Goal: Transaction & Acquisition: Book appointment/travel/reservation

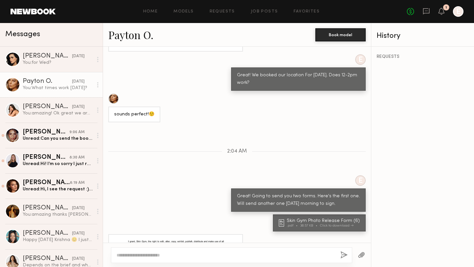
scroll to position [759, 0]
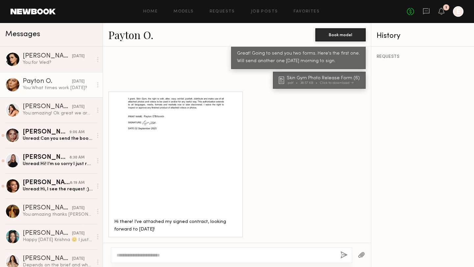
click at [197, 231] on textarea at bounding box center [226, 255] width 219 height 7
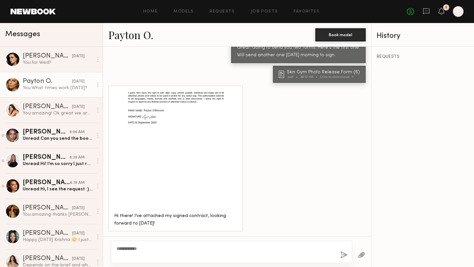
click at [365, 231] on div at bounding box center [361, 255] width 19 height 16
click at [220, 119] on div at bounding box center [175, 151] width 123 height 123
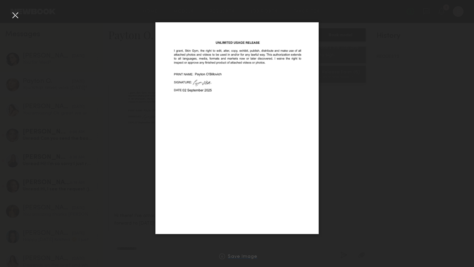
click at [250, 231] on div "Save Image" at bounding box center [243, 257] width 30 height 5
click at [14, 17] on div at bounding box center [15, 15] width 11 height 11
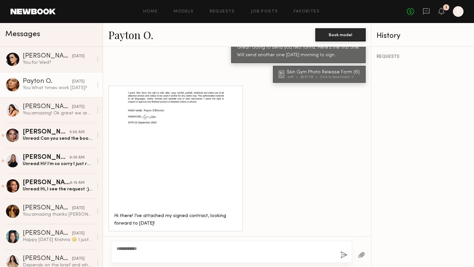
scroll to position [764, 0]
click at [159, 231] on textarea "**********" at bounding box center [226, 252] width 219 height 13
click at [360, 231] on button "button" at bounding box center [361, 256] width 7 height 8
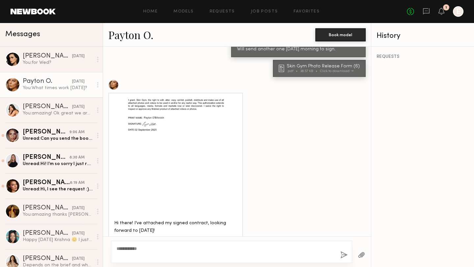
scroll to position [797, 0]
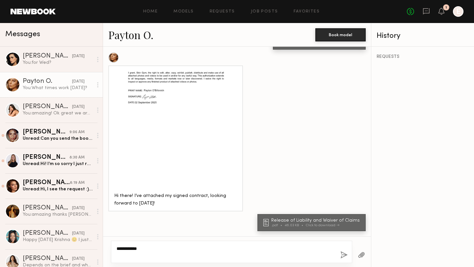
click at [175, 231] on textarea "**********" at bounding box center [226, 252] width 219 height 13
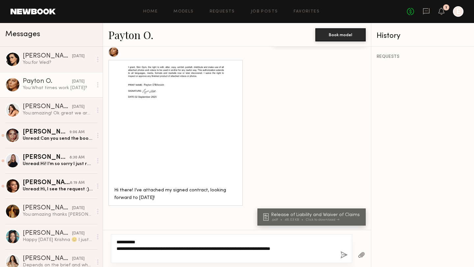
type textarea "**********"
click at [345, 231] on button "button" at bounding box center [344, 256] width 7 height 8
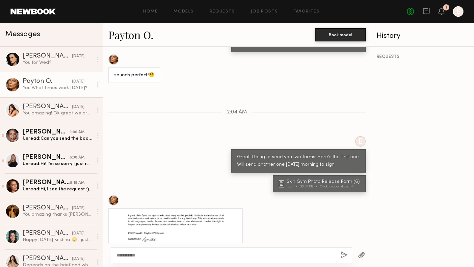
scroll to position [605, 0]
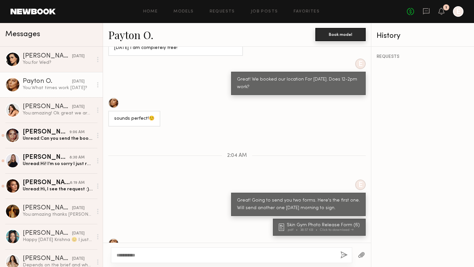
click at [334, 38] on button "Book model" at bounding box center [341, 34] width 50 height 13
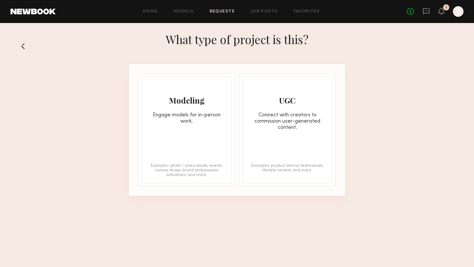
click at [207, 143] on div "Modeling Engage models for in-person work. Examples: photo / video shoots, even…" at bounding box center [187, 130] width 90 height 107
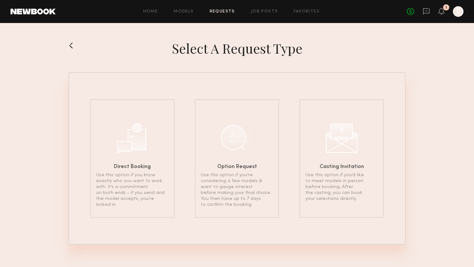
click at [72, 47] on button at bounding box center [74, 45] width 11 height 11
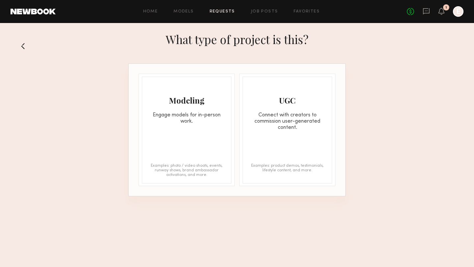
click at [186, 110] on div "Modeling Engage models for in-person work." at bounding box center [186, 101] width 89 height 48
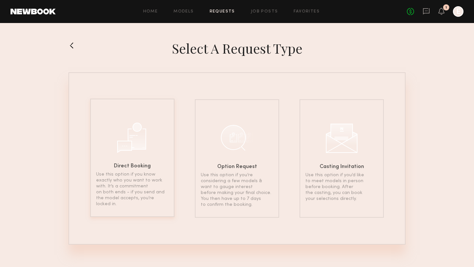
click at [148, 166] on h6 "Direct Booking" at bounding box center [132, 166] width 37 height 5
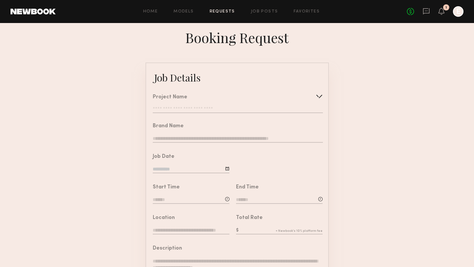
click at [243, 107] on input "text" at bounding box center [238, 110] width 170 height 7
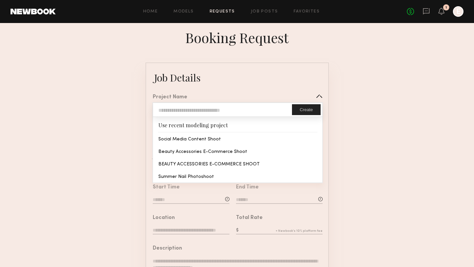
click at [235, 110] on input "text" at bounding box center [222, 110] width 139 height 14
type input "**********"
type textarea "**********"
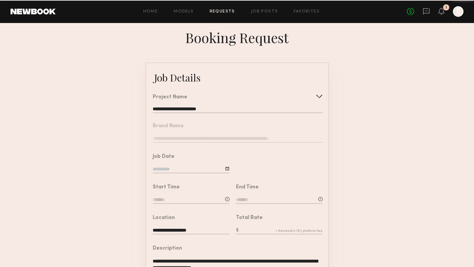
click at [230, 139] on common-border "**********" at bounding box center [237, 246] width 183 height 367
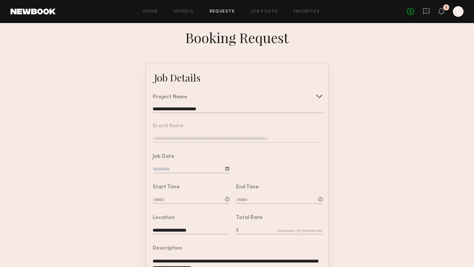
click at [186, 137] on nb-form-field "Brand Name" at bounding box center [237, 131] width 182 height 31
click at [176, 140] on nb-form-field "Brand Name" at bounding box center [237, 131] width 182 height 31
click at [182, 138] on nb-form-field "Brand Name" at bounding box center [237, 131] width 182 height 31
click at [210, 170] on input at bounding box center [191, 169] width 77 height 7
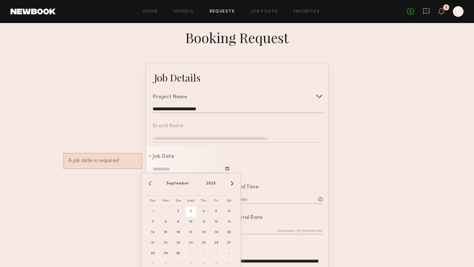
click at [190, 210] on span "3" at bounding box center [191, 212] width 11 height 11
type input "**********"
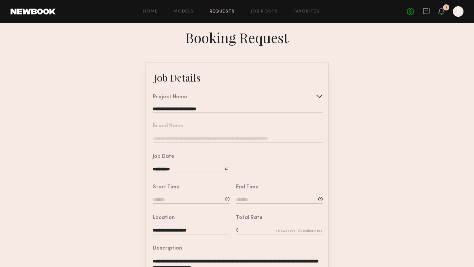
click at [210, 202] on input at bounding box center [191, 200] width 77 height 7
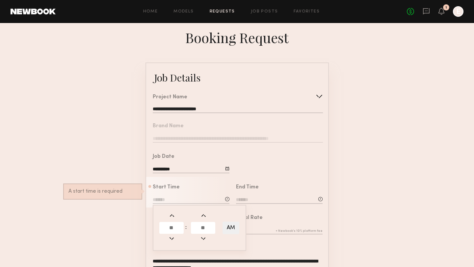
click at [169, 230] on input "text" at bounding box center [171, 228] width 24 height 12
type input "**"
click at [206, 226] on input "text" at bounding box center [203, 228] width 24 height 12
type input "**"
click at [235, 228] on button "AM" at bounding box center [231, 228] width 17 height 13
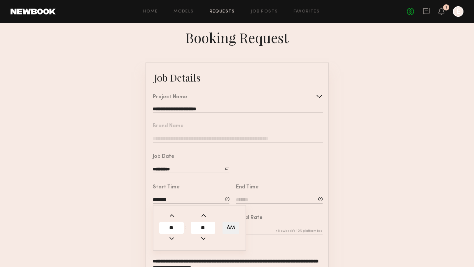
click at [235, 228] on button "AM" at bounding box center [231, 228] width 17 height 13
type input "********"
click at [302, 206] on div "End Time" at bounding box center [277, 192] width 94 height 31
click at [285, 199] on input at bounding box center [279, 200] width 87 height 7
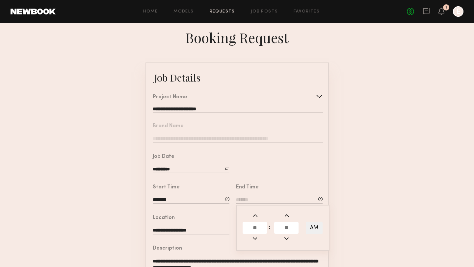
click at [255, 231] on td at bounding box center [255, 228] width 26 height 13
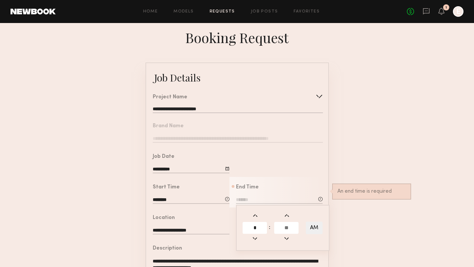
type input "*"
click at [289, 225] on input "text" at bounding box center [286, 228] width 24 height 12
type input "**"
type input "*******"
type input "**"
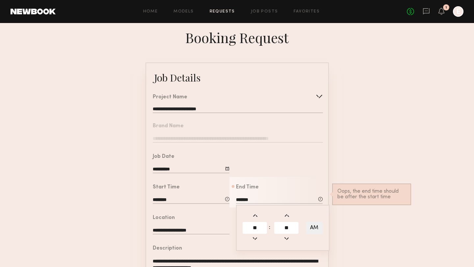
click at [309, 226] on button "AM" at bounding box center [314, 228] width 17 height 13
type input "*******"
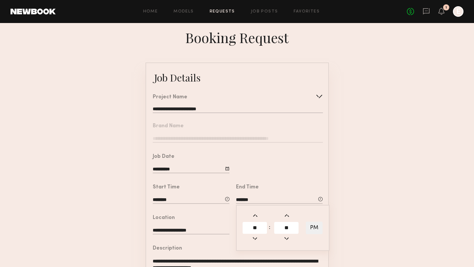
click at [353, 201] on form "**********" at bounding box center [237, 246] width 474 height 367
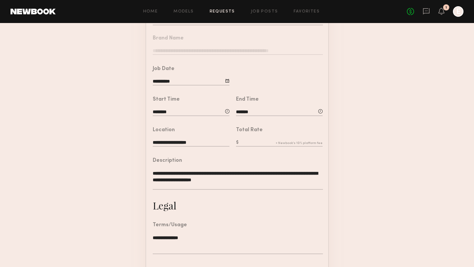
click at [248, 140] on input "text" at bounding box center [279, 143] width 87 height 7
click at [345, 158] on form "**********" at bounding box center [237, 158] width 474 height 367
click at [255, 141] on input "***" at bounding box center [279, 143] width 87 height 7
type input "*"
type input "***"
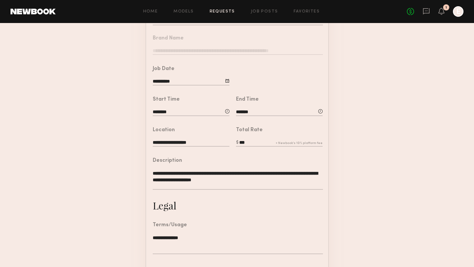
click at [371, 162] on form "**********" at bounding box center [237, 158] width 474 height 367
click at [259, 180] on textarea "**********" at bounding box center [238, 180] width 170 height 20
drag, startPoint x: 255, startPoint y: 174, endPoint x: 140, endPoint y: 172, distance: 114.6
click at [140, 172] on form "**********" at bounding box center [237, 158] width 474 height 367
drag, startPoint x: 302, startPoint y: 173, endPoint x: 236, endPoint y: 173, distance: 65.2
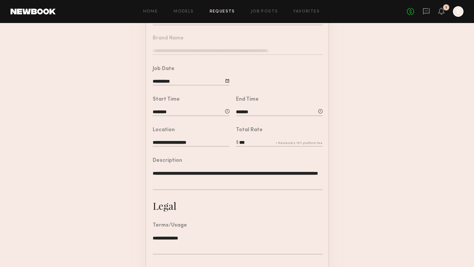
click at [236, 173] on textarea "**********" at bounding box center [238, 180] width 170 height 20
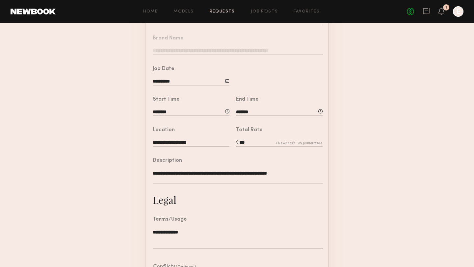
click at [303, 173] on textarea "**********" at bounding box center [238, 177] width 170 height 14
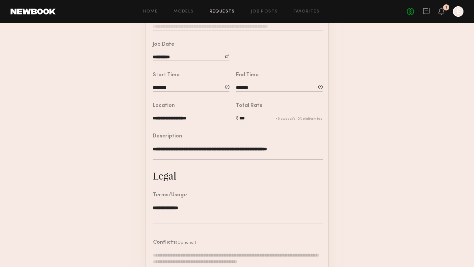
scroll to position [0, 0]
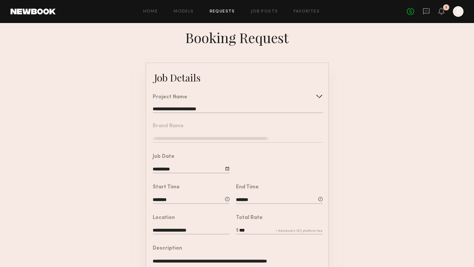
type textarea "**********"
click at [181, 137] on nb-form-field "Brand Name" at bounding box center [237, 131] width 182 height 31
click at [212, 134] on nb-form-field "Brand Name" at bounding box center [237, 131] width 182 height 31
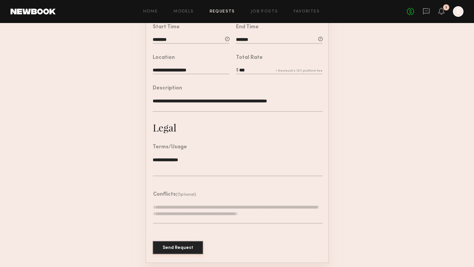
drag, startPoint x: 175, startPoint y: 245, endPoint x: 331, endPoint y: 104, distance: 209.9
click at [331, 104] on form "**********" at bounding box center [237, 82] width 474 height 361
drag, startPoint x: 312, startPoint y: 102, endPoint x: 143, endPoint y: 97, distance: 169.4
click at [143, 98] on form "**********" at bounding box center [237, 82] width 474 height 361
click at [186, 231] on button "Send Request" at bounding box center [178, 247] width 50 height 13
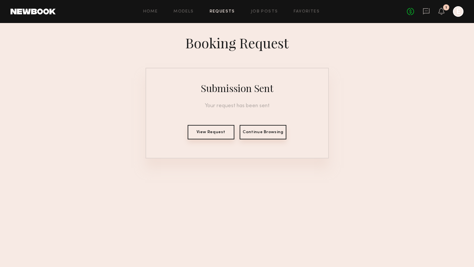
click at [272, 132] on button "Continue Browsing" at bounding box center [263, 132] width 47 height 14
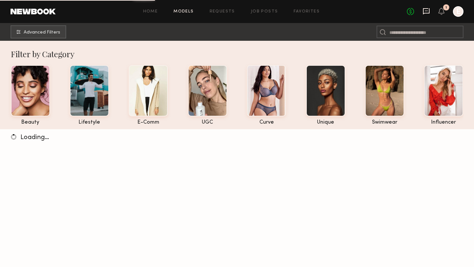
click at [427, 9] on icon at bounding box center [426, 11] width 7 height 6
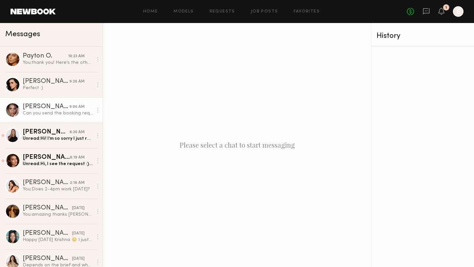
click at [54, 109] on div "[PERSON_NAME]" at bounding box center [46, 107] width 47 height 7
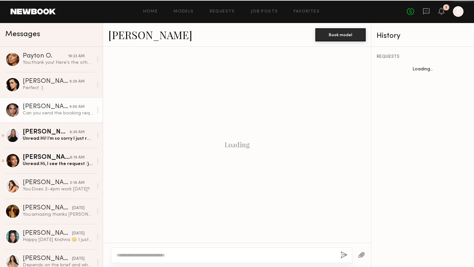
scroll to position [225, 0]
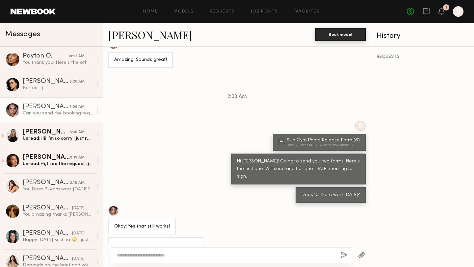
click at [324, 37] on button "Book model" at bounding box center [341, 34] width 50 height 13
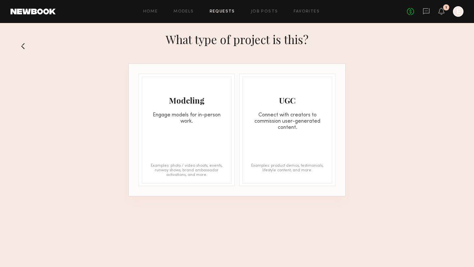
click at [205, 99] on div "Modeling" at bounding box center [186, 100] width 89 height 11
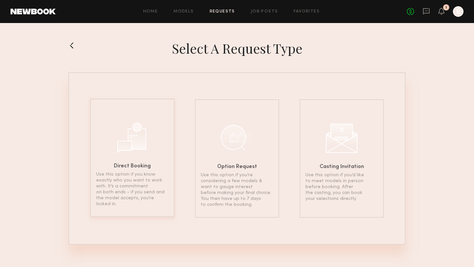
click at [147, 131] on div at bounding box center [132, 137] width 33 height 33
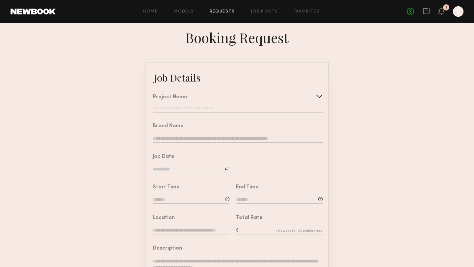
click at [219, 108] on input "text" at bounding box center [238, 110] width 170 height 7
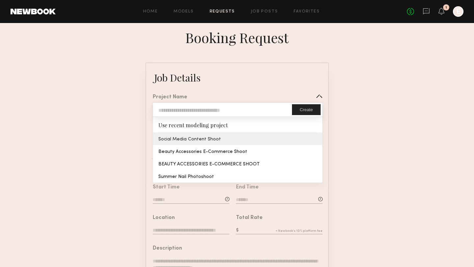
type input "**********"
type textarea "**********"
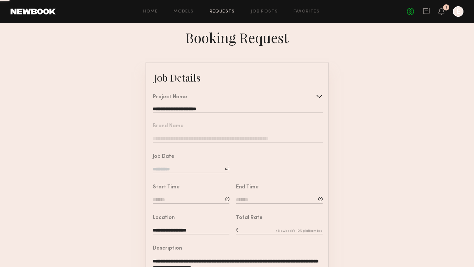
click at [205, 137] on common-border "**********" at bounding box center [237, 246] width 183 height 367
click at [224, 171] on input at bounding box center [191, 169] width 77 height 7
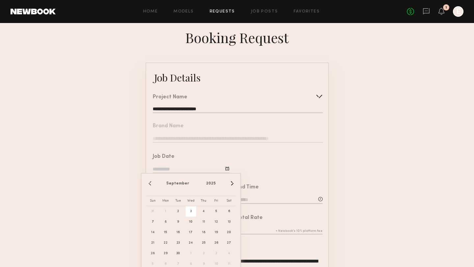
click at [188, 210] on span "3" at bounding box center [191, 212] width 11 height 11
type input "**********"
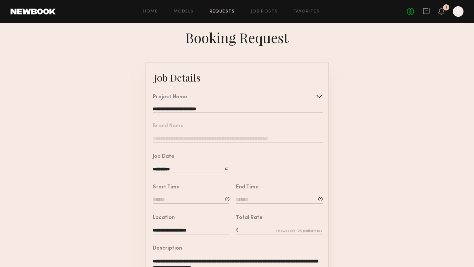
click at [196, 201] on input at bounding box center [191, 200] width 77 height 7
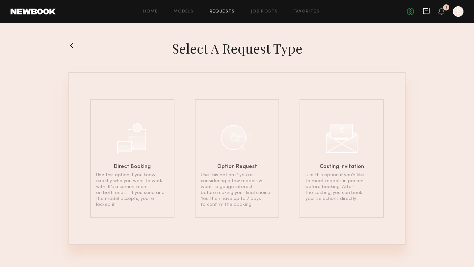
click at [424, 12] on icon at bounding box center [426, 11] width 7 height 7
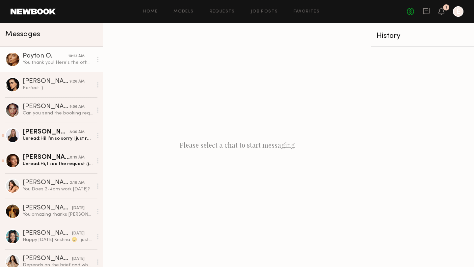
click at [33, 63] on div "You: thank you! Here's the other doc [PERSON_NAME]! :) Can you get this signed …" at bounding box center [58, 63] width 70 height 6
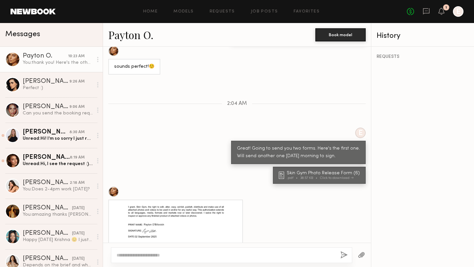
scroll to position [130, 0]
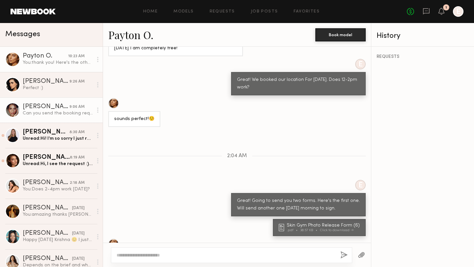
click at [61, 116] on div "Can you send the booking request? :)" at bounding box center [58, 113] width 70 height 6
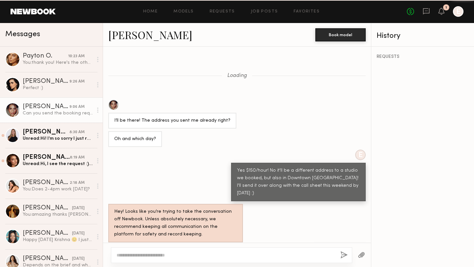
scroll to position [225, 0]
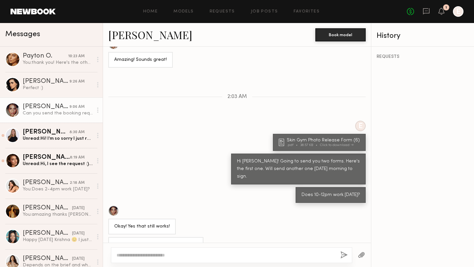
click at [364, 257] on button "button" at bounding box center [361, 256] width 7 height 8
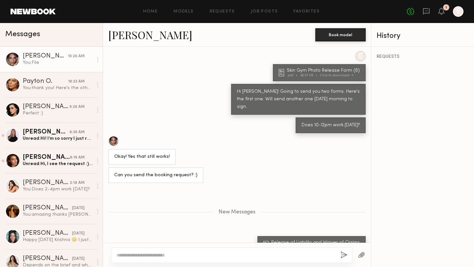
click at [285, 241] on div "Release of Liability and Waiver of Claims" at bounding box center [316, 243] width 91 height 5
click at [211, 252] on div at bounding box center [231, 256] width 241 height 16
click at [188, 254] on textarea at bounding box center [226, 255] width 219 height 7
type textarea "**********"
click at [341, 255] on button "button" at bounding box center [344, 256] width 7 height 8
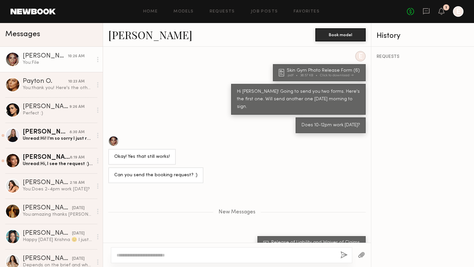
scroll to position [333, 0]
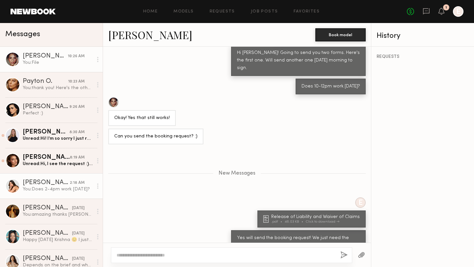
click at [43, 185] on div "[PERSON_NAME]" at bounding box center [46, 183] width 47 height 7
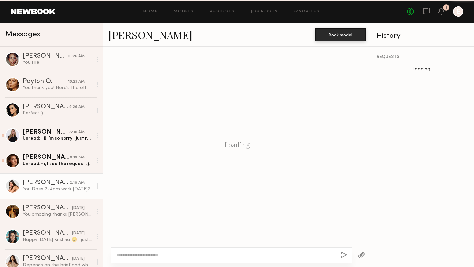
scroll to position [297, 0]
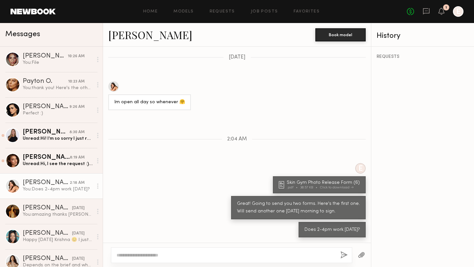
click at [153, 258] on textarea at bounding box center [226, 255] width 219 height 7
type textarea "**********"
click at [360, 255] on button "button" at bounding box center [361, 256] width 7 height 8
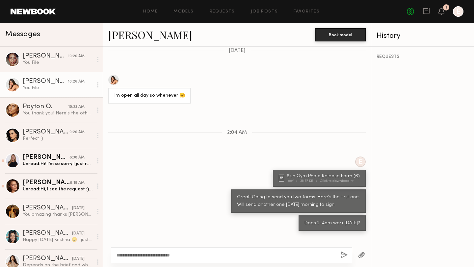
scroll to position [367, 0]
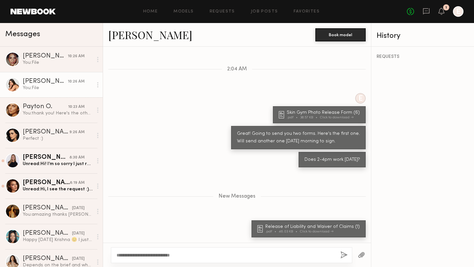
click at [340, 258] on div "**********" at bounding box center [231, 256] width 241 height 16
click at [345, 253] on button "button" at bounding box center [344, 256] width 7 height 8
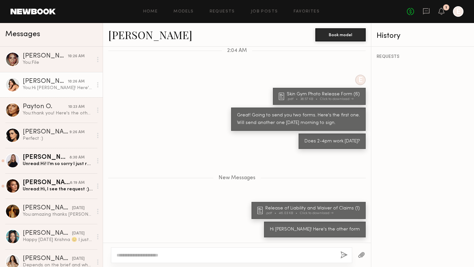
click at [295, 252] on div at bounding box center [231, 256] width 241 height 16
click at [293, 254] on textarea at bounding box center [226, 255] width 219 height 7
type textarea "**********"
click at [342, 252] on button "button" at bounding box center [344, 256] width 7 height 8
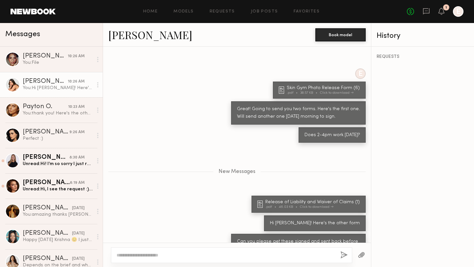
scroll to position [411, 0]
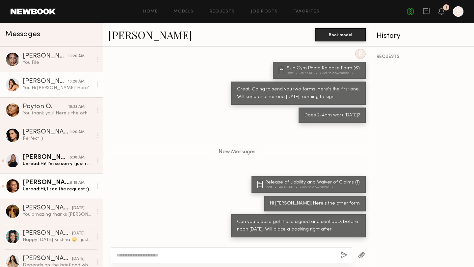
click at [34, 187] on div "Unread: Hi, I see the request :) I just wanted to clarify—I was under the impre…" at bounding box center [58, 189] width 70 height 6
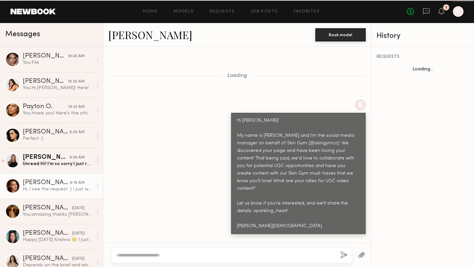
scroll to position [1706, 0]
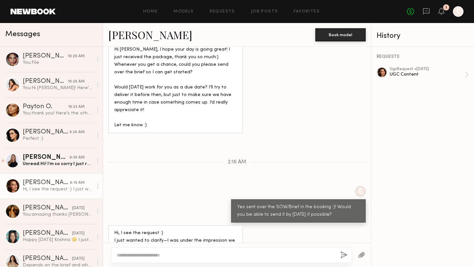
click at [168, 252] on textarea at bounding box center [226, 255] width 219 height 7
click at [177, 255] on textarea at bounding box center [226, 255] width 219 height 7
click at [166, 253] on textarea at bounding box center [226, 255] width 219 height 7
click at [193, 255] on textarea "**********" at bounding box center [226, 255] width 219 height 7
click at [129, 256] on textarea "**********" at bounding box center [226, 255] width 219 height 7
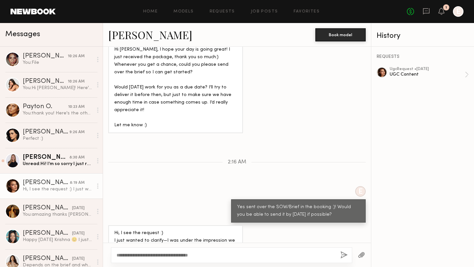
click at [215, 255] on textarea "**********" at bounding box center [226, 255] width 219 height 7
click at [187, 256] on textarea "**********" at bounding box center [226, 255] width 219 height 7
click at [227, 253] on textarea "**********" at bounding box center [226, 255] width 219 height 7
type textarea "**********"
click at [345, 254] on button "button" at bounding box center [344, 256] width 7 height 8
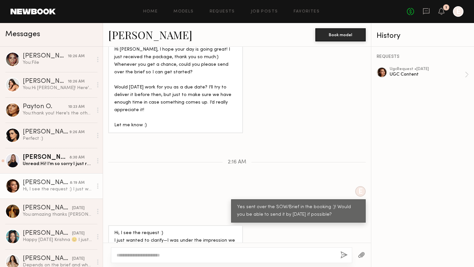
scroll to position [1788, 0]
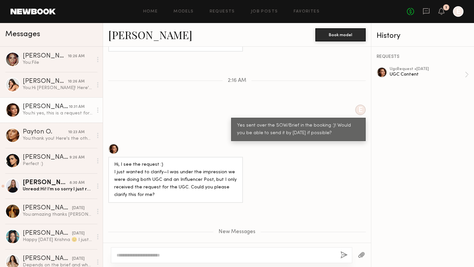
click at [300, 253] on textarea at bounding box center [226, 255] width 219 height 7
type textarea "**********"
click at [343, 252] on button "button" at bounding box center [344, 256] width 7 height 8
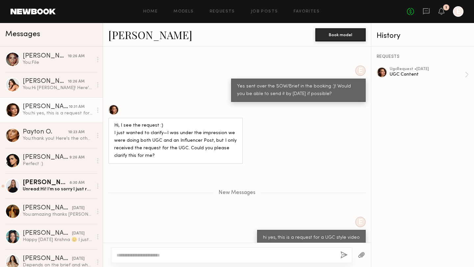
click at [264, 253] on textarea at bounding box center [226, 255] width 219 height 7
click at [240, 258] on textarea at bounding box center [226, 255] width 219 height 7
type textarea "**********"
click at [344, 255] on button "button" at bounding box center [344, 256] width 7 height 8
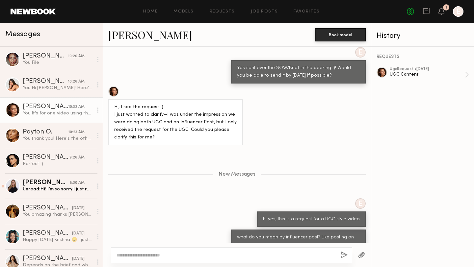
click at [298, 255] on textarea at bounding box center [226, 255] width 219 height 7
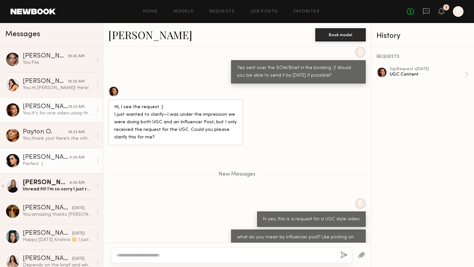
click at [43, 159] on div "Priscilla P." at bounding box center [46, 157] width 47 height 7
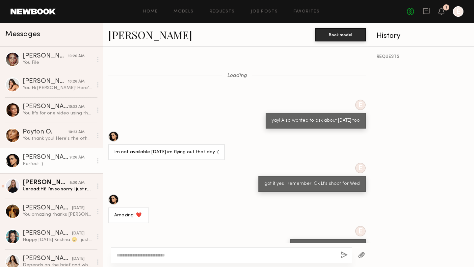
scroll to position [329, 0]
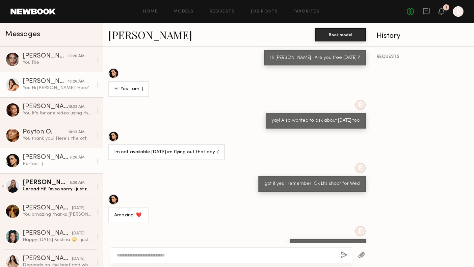
click at [34, 91] on div "You: Hi Caina! Here's the other form" at bounding box center [58, 88] width 70 height 6
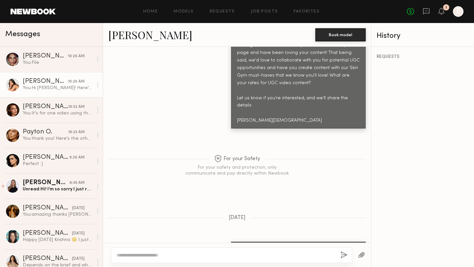
scroll to position [301, 0]
click at [51, 65] on div "You: File" at bounding box center [58, 63] width 70 height 6
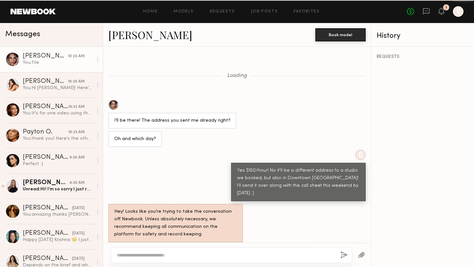
scroll to position [283, 0]
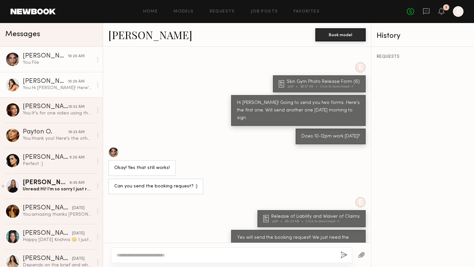
click at [41, 84] on div "Caina F." at bounding box center [45, 81] width 45 height 7
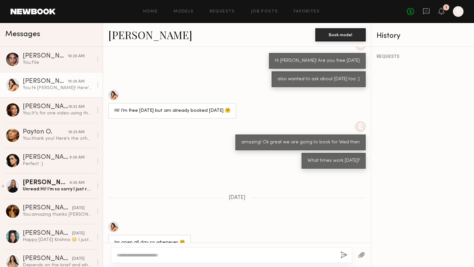
scroll to position [1374, 0]
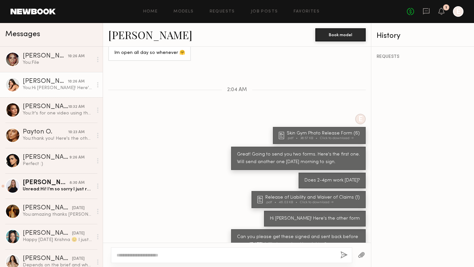
click at [364, 257] on button "button" at bounding box center [361, 256] width 7 height 8
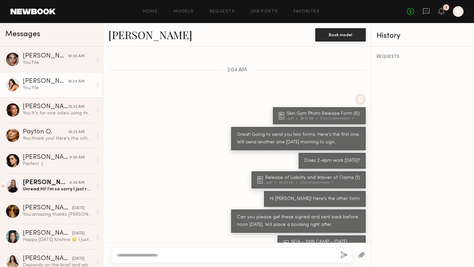
click at [254, 258] on textarea at bounding box center [226, 255] width 219 height 7
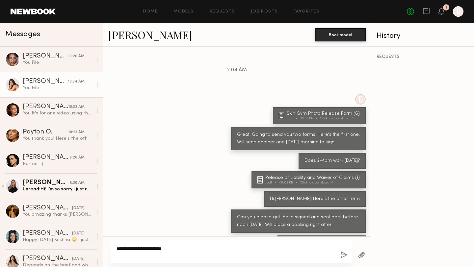
type textarea "**********"
click at [344, 256] on button "button" at bounding box center [344, 256] width 7 height 8
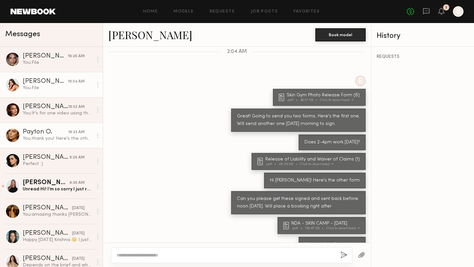
click at [46, 136] on div "You: thank you! Here's the other doc Payton! :) Can you get this signed as well…" at bounding box center [58, 139] width 70 height 6
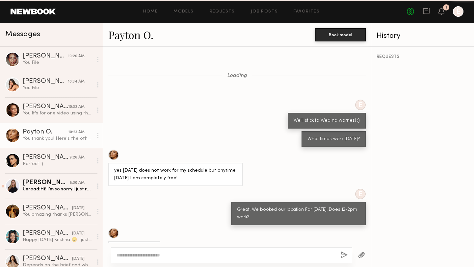
scroll to position [357, 0]
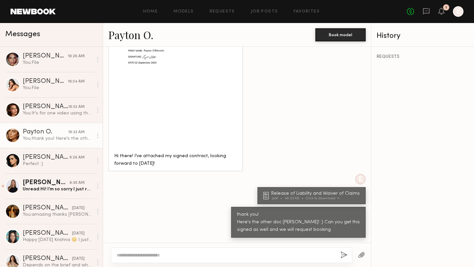
click at [362, 254] on button "button" at bounding box center [361, 256] width 7 height 8
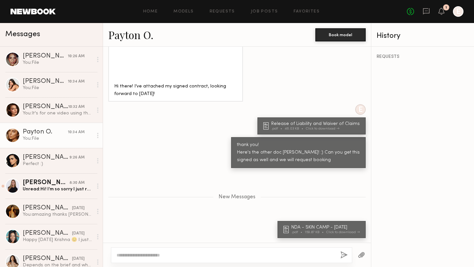
click at [267, 256] on textarea at bounding box center [226, 255] width 219 height 7
type textarea "**********"
click at [342, 257] on button "button" at bounding box center [344, 256] width 7 height 8
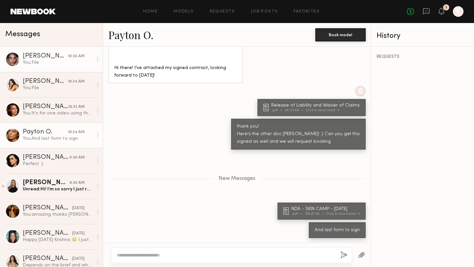
click at [40, 69] on link "Alexandra W. 10:26 AM You: File" at bounding box center [51, 59] width 103 height 25
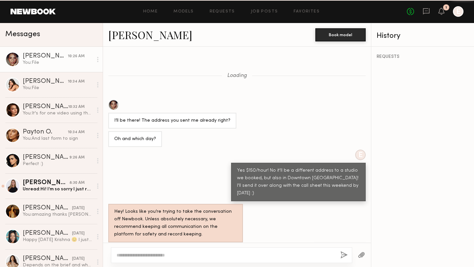
scroll to position [283, 0]
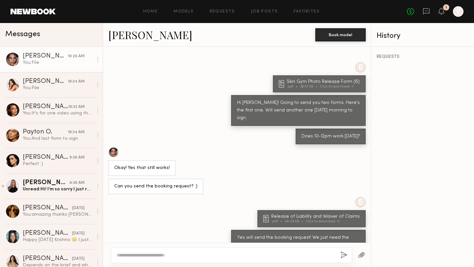
click at [363, 252] on button "button" at bounding box center [361, 256] width 7 height 8
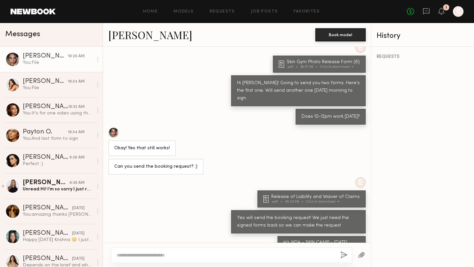
click at [358, 252] on button "button" at bounding box center [361, 256] width 7 height 8
click at [257, 255] on textarea at bounding box center [226, 255] width 219 height 7
type textarea "**********"
click at [340, 257] on div "**********" at bounding box center [231, 256] width 241 height 16
click at [344, 256] on button "button" at bounding box center [344, 256] width 7 height 8
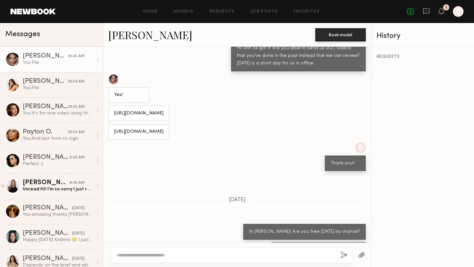
scroll to position [2206, 0]
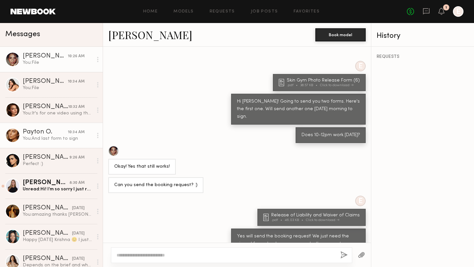
click at [38, 134] on div "Payton O." at bounding box center [45, 132] width 45 height 7
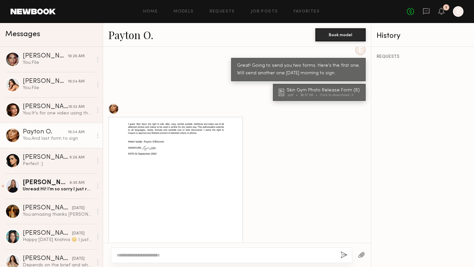
scroll to position [395, 0]
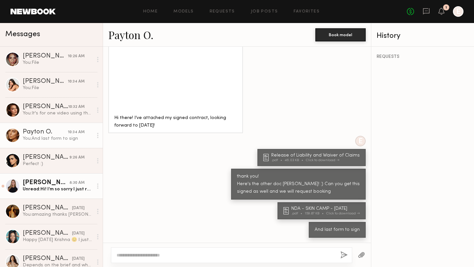
click at [49, 184] on div "Emily S." at bounding box center [46, 183] width 47 height 7
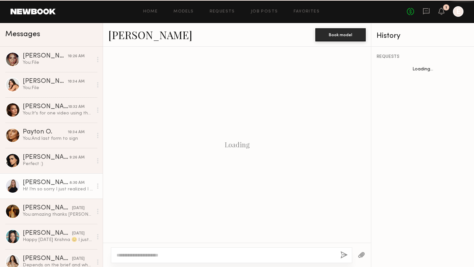
scroll to position [562, 0]
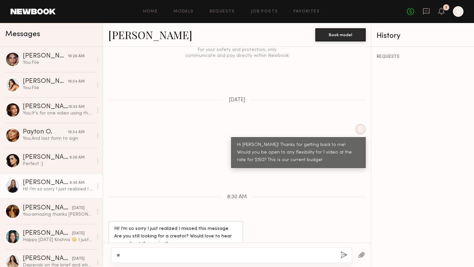
type textarea "*"
type textarea "**********"
drag, startPoint x: 187, startPoint y: 254, endPoint x: 103, endPoint y: 251, distance: 84.0
click at [103, 251] on div "**********" at bounding box center [237, 255] width 268 height 24
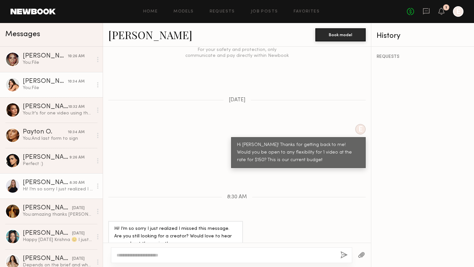
click at [44, 78] on link "Caina F. 10:34 AM You: File" at bounding box center [51, 84] width 103 height 25
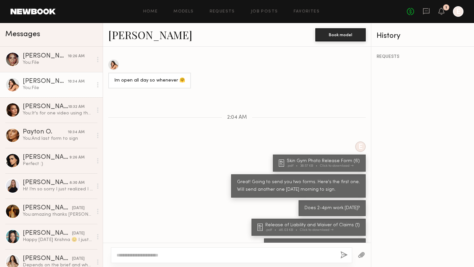
scroll to position [1412, 0]
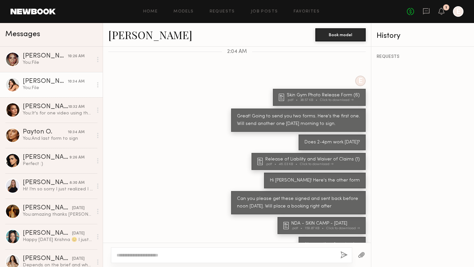
click at [125, 38] on link "Caina F." at bounding box center [150, 35] width 84 height 14
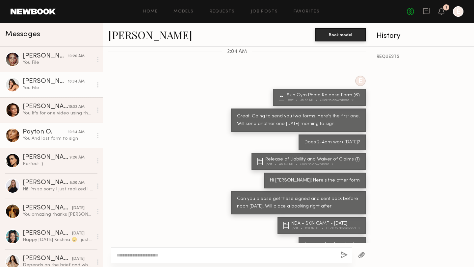
click at [42, 142] on div "You: And last form to sign" at bounding box center [58, 139] width 70 height 6
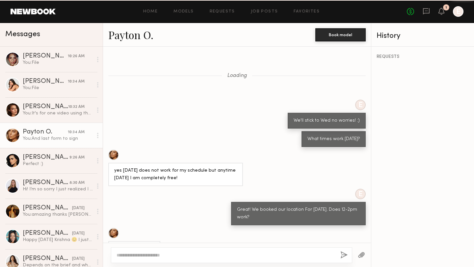
scroll to position [395, 0]
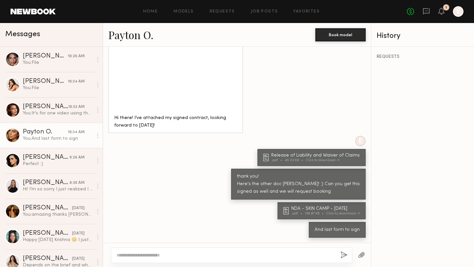
click at [140, 38] on link "Payton O." at bounding box center [130, 35] width 45 height 14
click at [41, 49] on link "Alexandra W. 10:26 AM You: File" at bounding box center [51, 59] width 103 height 25
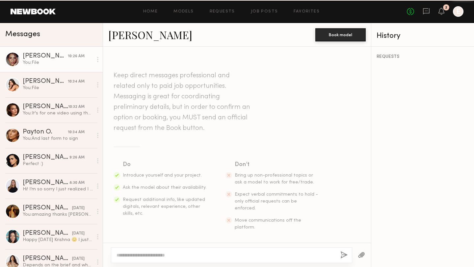
scroll to position [2206, 0]
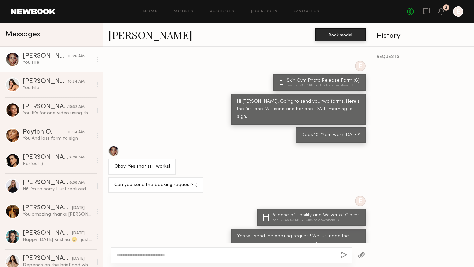
click at [172, 257] on textarea at bounding box center [226, 255] width 219 height 7
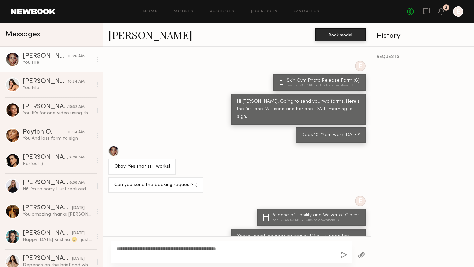
type textarea "**********"
click at [344, 256] on button "button" at bounding box center [344, 256] width 7 height 8
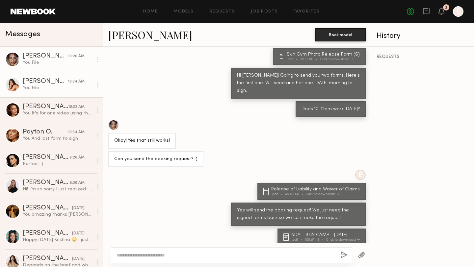
click at [46, 84] on div "Caina F." at bounding box center [45, 81] width 45 height 7
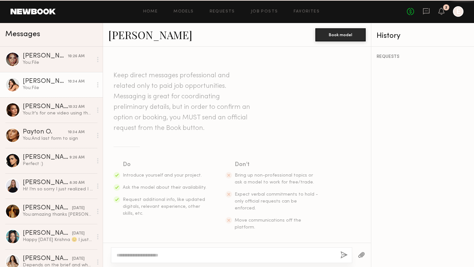
scroll to position [1412, 0]
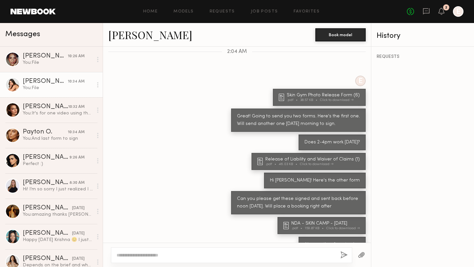
click at [236, 257] on textarea at bounding box center [226, 255] width 219 height 7
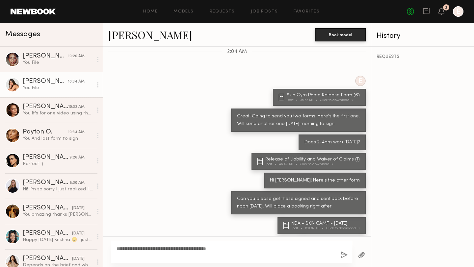
type textarea "**********"
click at [345, 255] on button "button" at bounding box center [344, 256] width 7 height 8
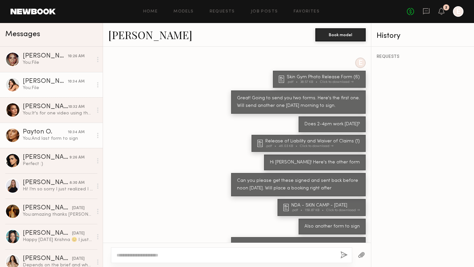
click at [41, 139] on div "You: And last form to sign" at bounding box center [58, 139] width 70 height 6
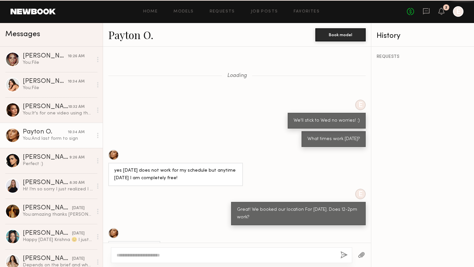
scroll to position [395, 0]
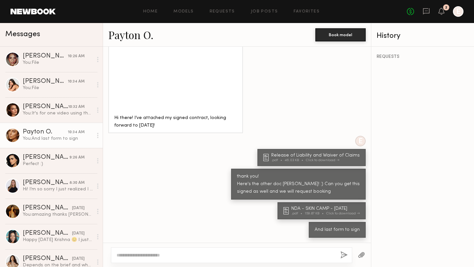
click at [236, 258] on textarea at bounding box center [226, 255] width 219 height 7
type textarea "**********"
click at [343, 255] on button "button" at bounding box center [344, 256] width 7 height 8
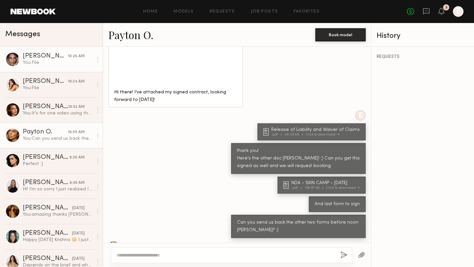
click at [47, 67] on link "Alexandra W. 10:26 AM You: File" at bounding box center [51, 59] width 103 height 25
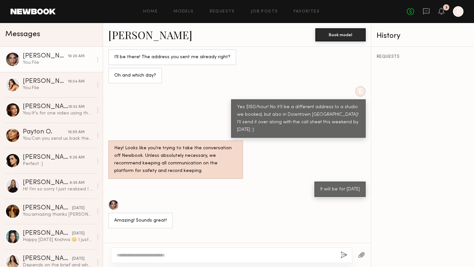
scroll to position [2282, 0]
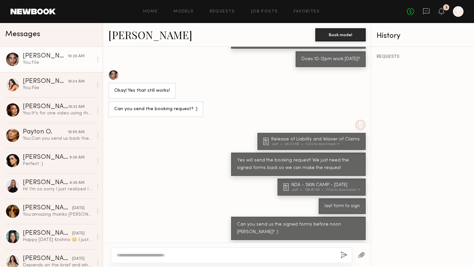
click at [164, 254] on textarea at bounding box center [226, 255] width 219 height 7
click at [138, 256] on textarea "**********" at bounding box center [226, 255] width 219 height 7
click at [171, 256] on textarea "**********" at bounding box center [226, 255] width 219 height 7
drag, startPoint x: 193, startPoint y: 255, endPoint x: 113, endPoint y: 253, distance: 80.4
click at [113, 253] on div "**********" at bounding box center [231, 256] width 241 height 16
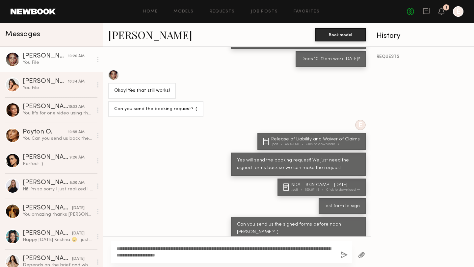
type textarea "**********"
click at [345, 254] on button "button" at bounding box center [344, 256] width 7 height 8
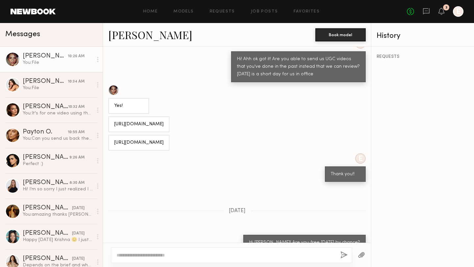
scroll to position [1503, 0]
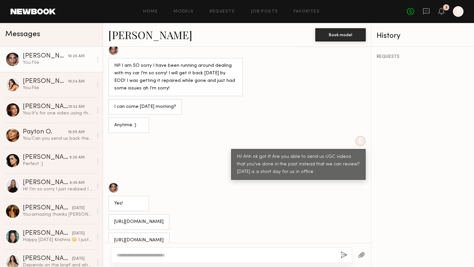
drag, startPoint x: 198, startPoint y: 186, endPoint x: 113, endPoint y: 183, distance: 84.7
click at [113, 214] on div "https://www.tiktok.com/t/ZP8B4EkF5/" at bounding box center [138, 222] width 61 height 16
copy div "https://www.tiktok.com/t/ZP8B4EkF5/"
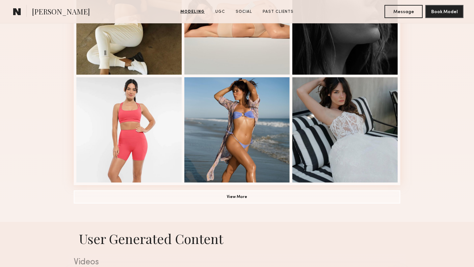
scroll to position [481, 0]
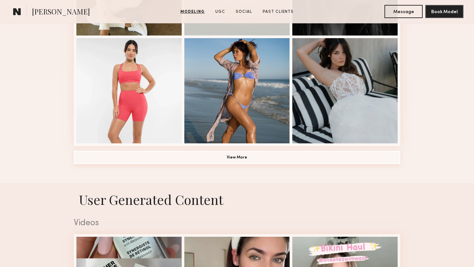
click at [167, 154] on button "View More" at bounding box center [237, 157] width 327 height 13
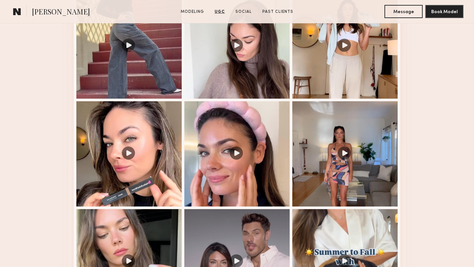
scroll to position [1333, 0]
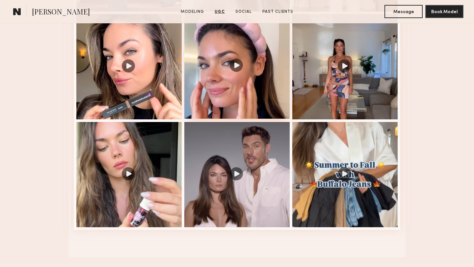
click at [248, 89] on div at bounding box center [236, 66] width 105 height 105
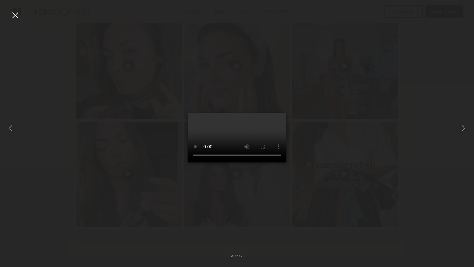
click at [14, 16] on div at bounding box center [15, 15] width 11 height 11
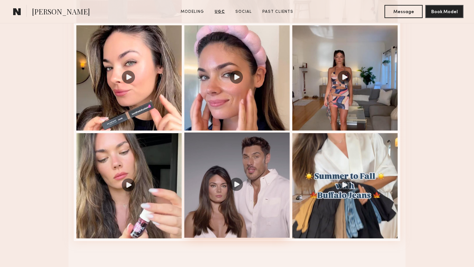
scroll to position [1332, 0]
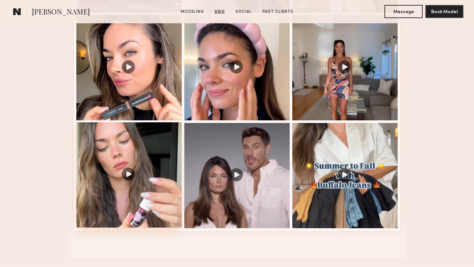
click at [166, 138] on div at bounding box center [128, 175] width 105 height 105
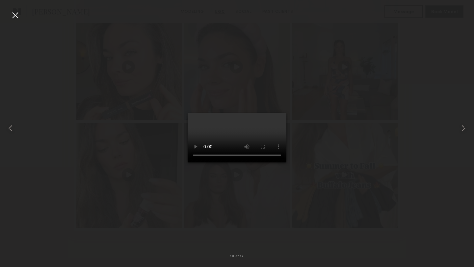
click at [14, 15] on div at bounding box center [15, 15] width 11 height 11
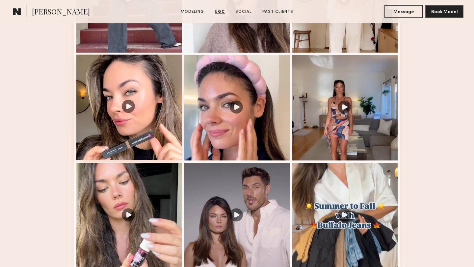
scroll to position [1227, 0]
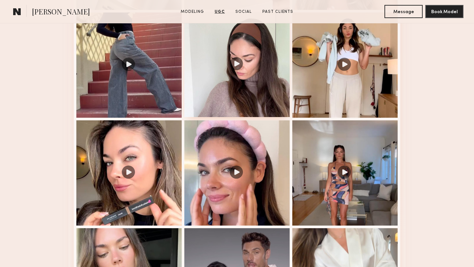
click at [215, 102] on div at bounding box center [236, 64] width 105 height 105
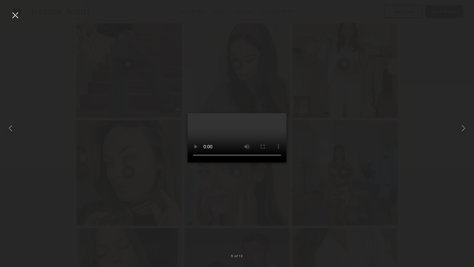
click at [18, 17] on div at bounding box center [15, 15] width 11 height 11
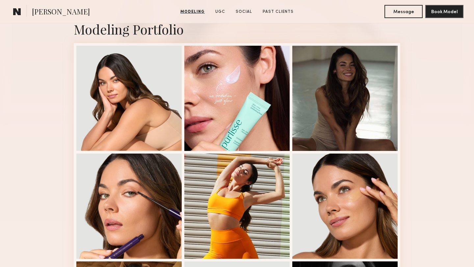
scroll to position [142, 0]
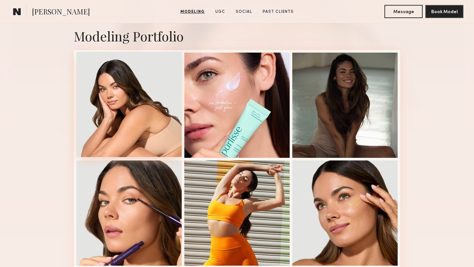
click at [162, 119] on div at bounding box center [128, 104] width 105 height 105
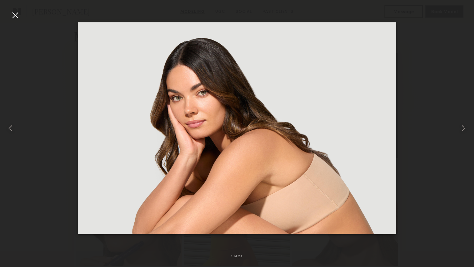
click at [16, 15] on div at bounding box center [15, 15] width 11 height 11
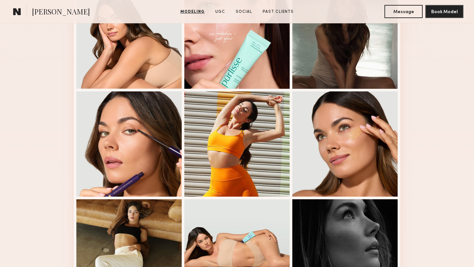
scroll to position [69, 0]
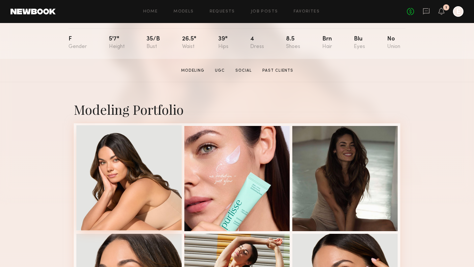
click at [132, 212] on div at bounding box center [128, 177] width 105 height 105
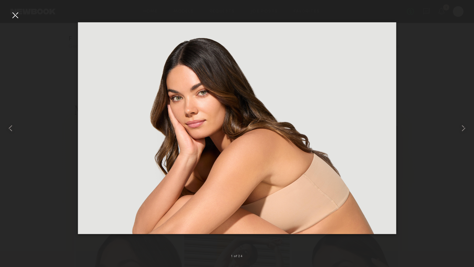
click at [14, 16] on div at bounding box center [15, 15] width 11 height 11
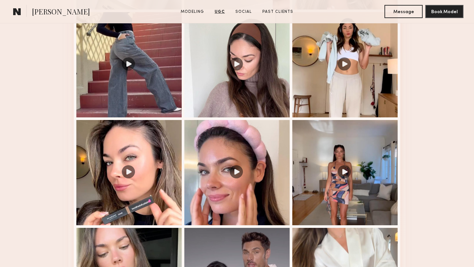
scroll to position [1294, 0]
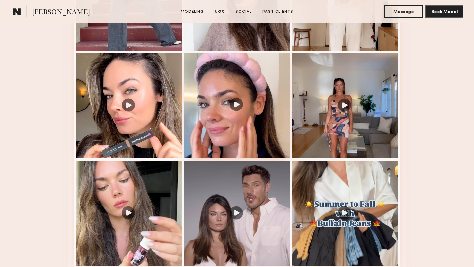
click at [208, 127] on div at bounding box center [236, 105] width 105 height 105
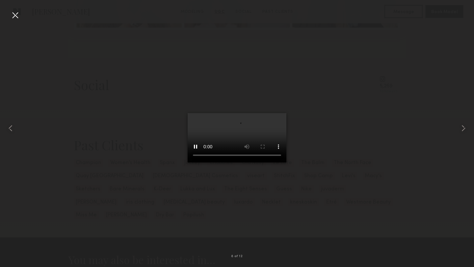
scroll to position [1555, 0]
click at [12, 17] on div at bounding box center [15, 15] width 11 height 11
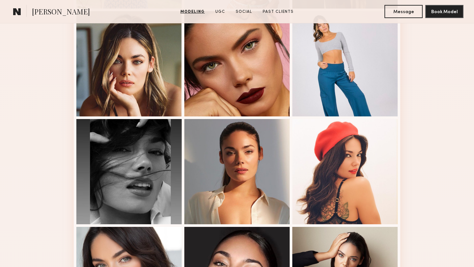
scroll to position [860, 0]
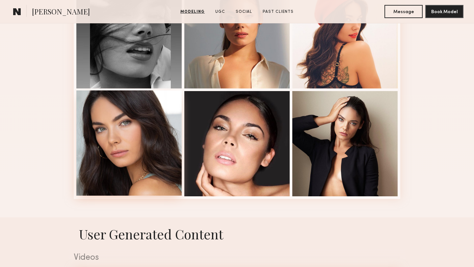
click at [125, 163] on div at bounding box center [128, 143] width 105 height 105
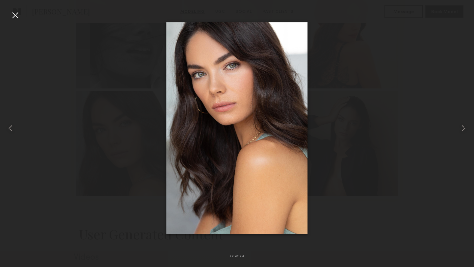
click at [14, 16] on div at bounding box center [15, 15] width 11 height 11
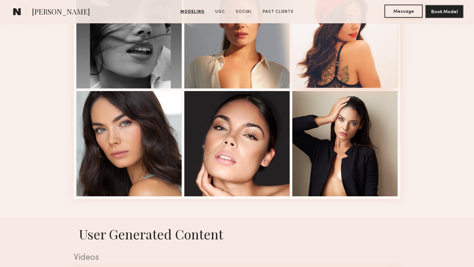
drag, startPoint x: 408, startPoint y: 14, endPoint x: 355, endPoint y: 86, distance: 89.9
click at [355, 86] on section "Caina F. Modeling UGC Social Past Clients Message Book Model Modeling Portfolio…" at bounding box center [237, 223] width 474 height 1910
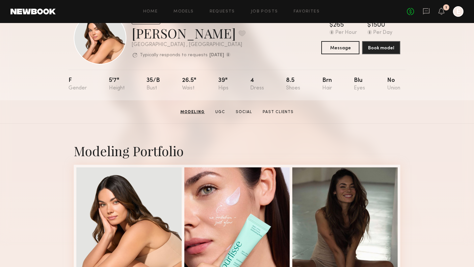
scroll to position [0, 0]
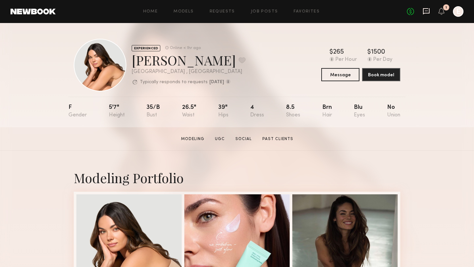
click at [426, 12] on icon at bounding box center [426, 11] width 7 height 7
click at [428, 11] on icon at bounding box center [426, 11] width 7 height 7
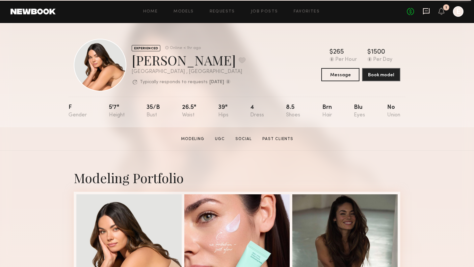
click at [428, 11] on icon at bounding box center [426, 11] width 7 height 7
click at [428, 12] on icon at bounding box center [426, 11] width 7 height 7
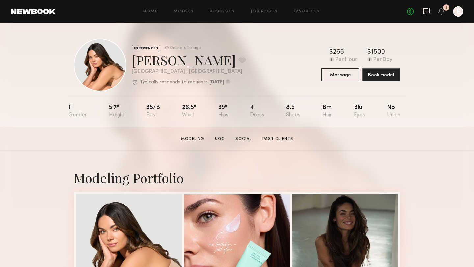
click at [425, 9] on icon at bounding box center [426, 11] width 7 height 7
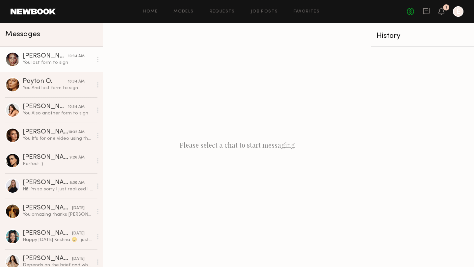
click at [51, 63] on div "You: last form to sign" at bounding box center [58, 63] width 70 height 6
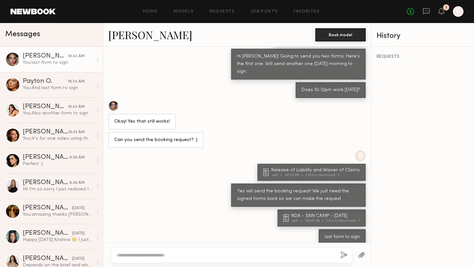
scroll to position [165, 0]
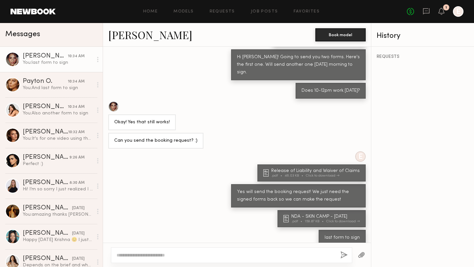
click at [140, 33] on link "[PERSON_NAME]" at bounding box center [150, 35] width 84 height 14
click at [117, 35] on link "[PERSON_NAME]" at bounding box center [150, 35] width 84 height 14
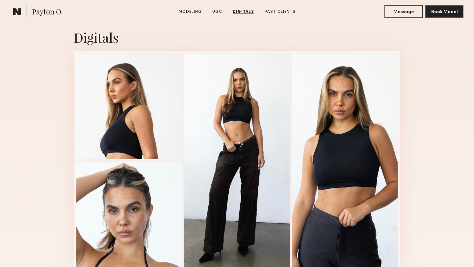
scroll to position [1299, 0]
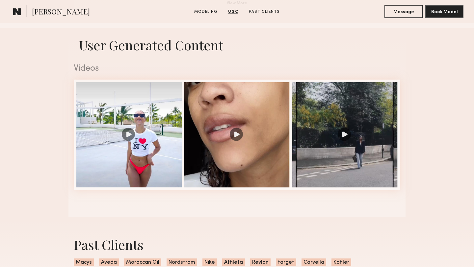
scroll to position [431, 0]
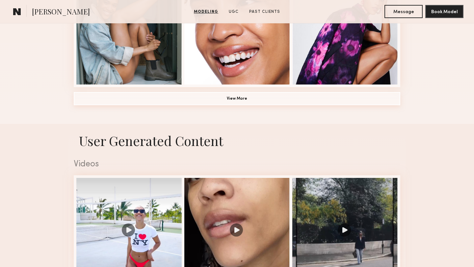
click at [111, 101] on button "View More" at bounding box center [237, 98] width 327 height 13
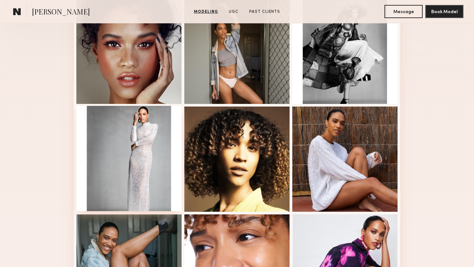
scroll to position [126, 0]
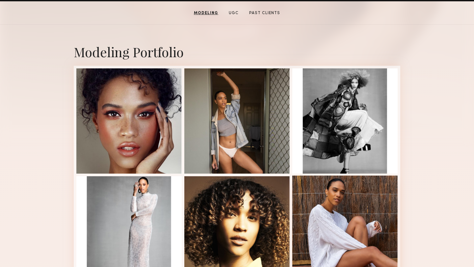
click at [346, 214] on div at bounding box center [344, 228] width 105 height 105
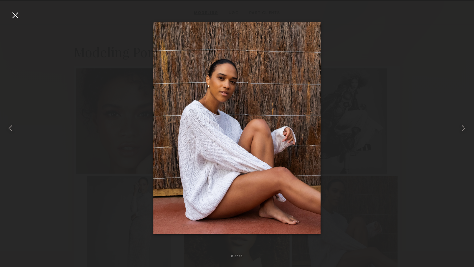
click at [14, 15] on div at bounding box center [15, 15] width 11 height 11
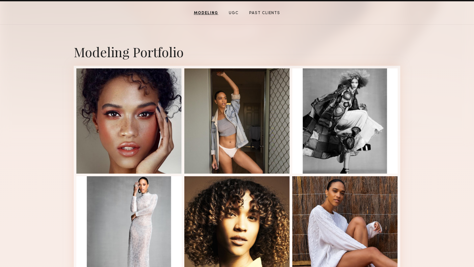
scroll to position [0, 0]
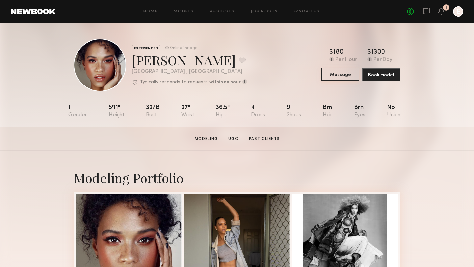
click at [332, 73] on button "Message" at bounding box center [340, 74] width 38 height 13
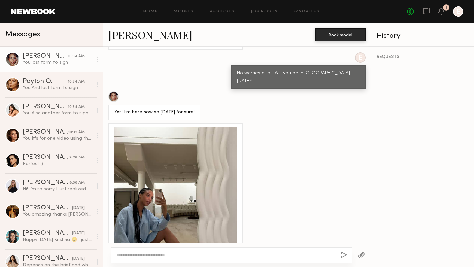
scroll to position [477, 0]
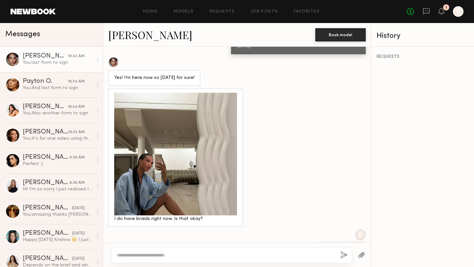
click at [193, 143] on div at bounding box center [175, 154] width 123 height 123
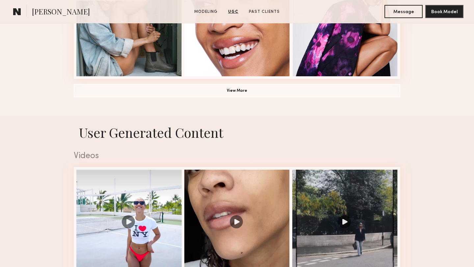
scroll to position [339, 0]
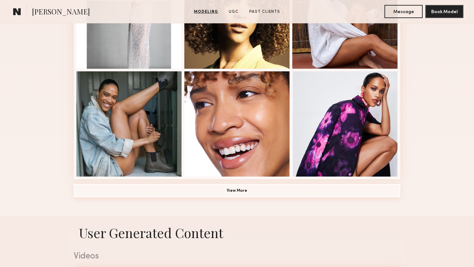
click at [104, 191] on button "View More" at bounding box center [237, 190] width 327 height 13
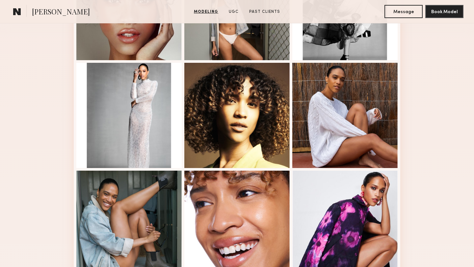
scroll to position [129, 0]
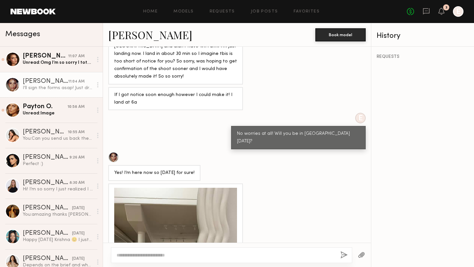
scroll to position [1933, 0]
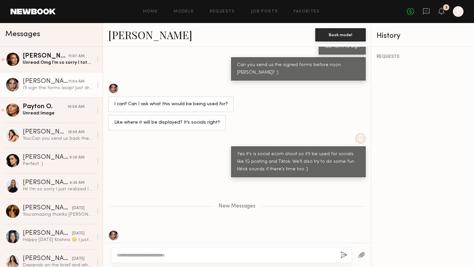
click at [181, 255] on textarea at bounding box center [226, 255] width 219 height 7
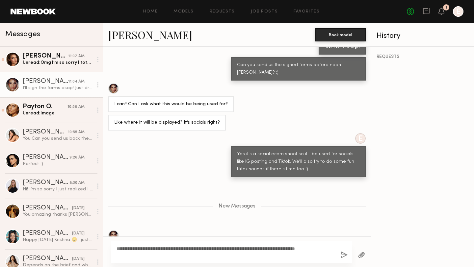
type textarea "**********"
click at [345, 256] on button "button" at bounding box center [344, 256] width 7 height 8
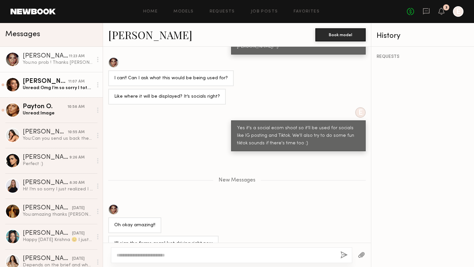
click at [34, 85] on div "Unread: Omg I’m so sorry I totally had you mixed up with someone else for a sec…" at bounding box center [58, 88] width 70 height 6
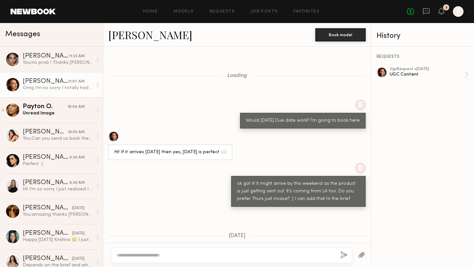
scroll to position [379, 0]
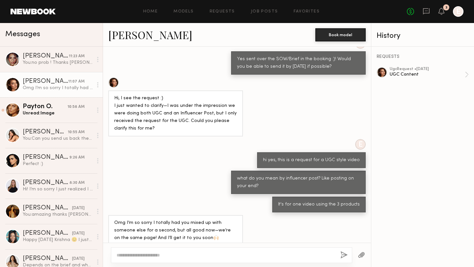
click at [181, 254] on textarea at bounding box center [226, 255] width 219 height 7
click at [182, 255] on textarea at bounding box center [226, 255] width 219 height 7
type textarea "**********"
click at [346, 255] on button "button" at bounding box center [344, 256] width 7 height 8
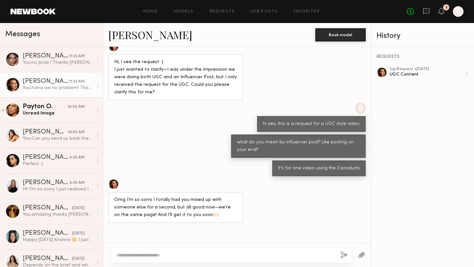
scroll to position [461, 0]
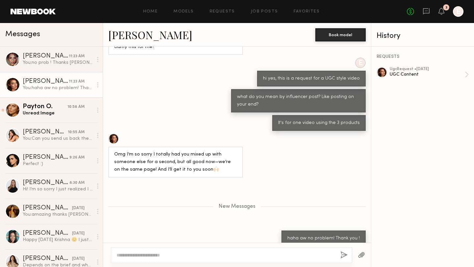
click at [264, 252] on textarea at bounding box center [226, 255] width 219 height 7
click at [264, 256] on textarea at bounding box center [226, 255] width 219 height 7
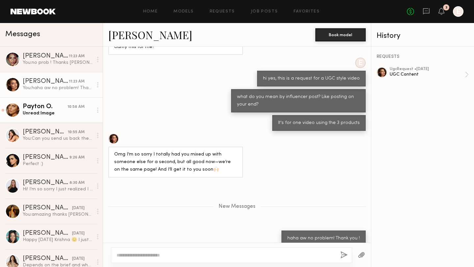
click at [55, 113] on div "Unread: Image" at bounding box center [58, 113] width 70 height 6
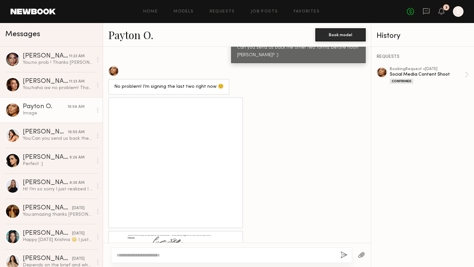
scroll to position [270, 0]
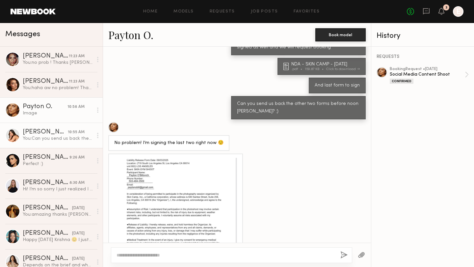
click at [39, 142] on link "[PERSON_NAME] 10:55 AM You: Can you send us back the forms before noon Caina? :)" at bounding box center [51, 135] width 103 height 25
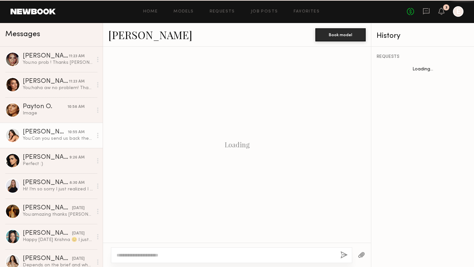
scroll to position [139, 0]
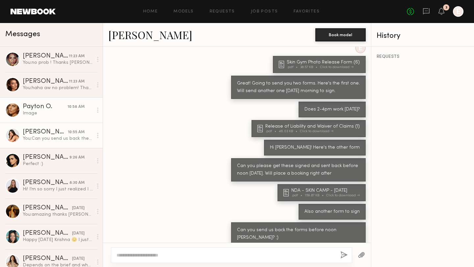
click at [47, 111] on div "Image" at bounding box center [58, 113] width 70 height 6
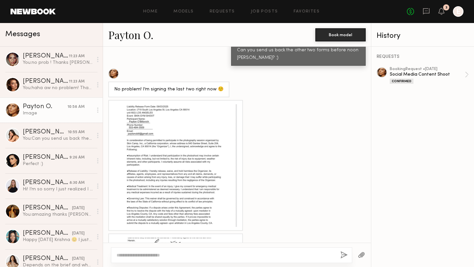
scroll to position [330, 0]
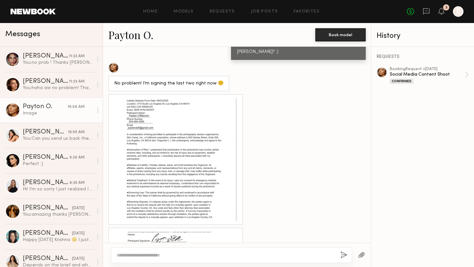
click at [203, 101] on div at bounding box center [175, 159] width 123 height 123
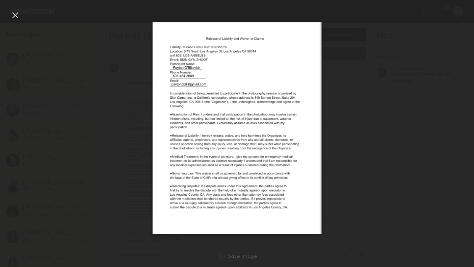
click at [235, 257] on div "Save Image" at bounding box center [243, 257] width 30 height 5
click at [14, 16] on div at bounding box center [15, 15] width 11 height 11
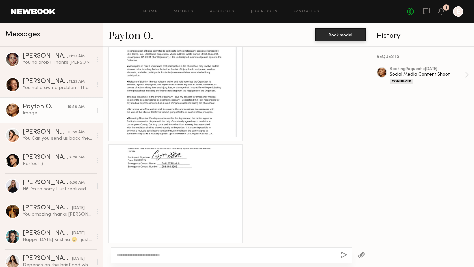
scroll to position [414, 0]
click at [167, 177] on div at bounding box center [175, 209] width 123 height 123
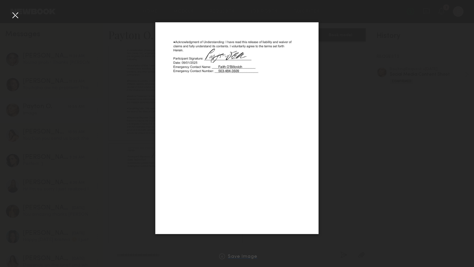
click at [231, 256] on div "Save Image" at bounding box center [243, 257] width 30 height 5
click at [225, 259] on div at bounding box center [222, 257] width 6 height 6
click at [18, 17] on div at bounding box center [15, 15] width 11 height 11
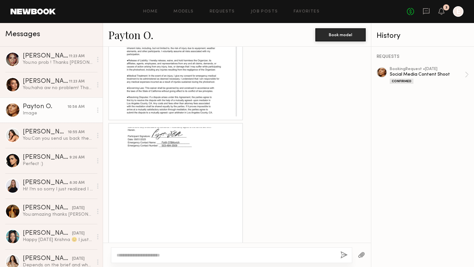
scroll to position [551, 0]
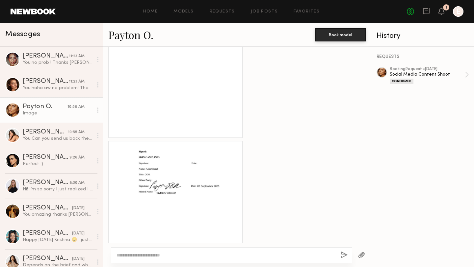
click at [187, 177] on div at bounding box center [175, 206] width 123 height 123
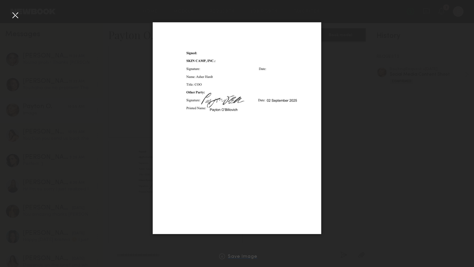
click at [224, 256] on div at bounding box center [222, 257] width 6 height 6
click at [224, 259] on div at bounding box center [222, 257] width 6 height 6
click at [14, 17] on div at bounding box center [15, 15] width 11 height 11
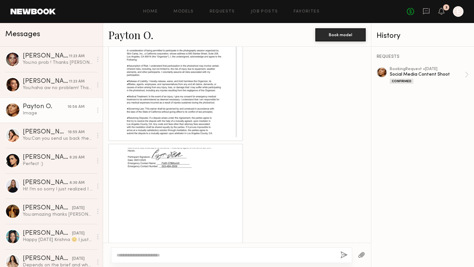
scroll to position [225, 0]
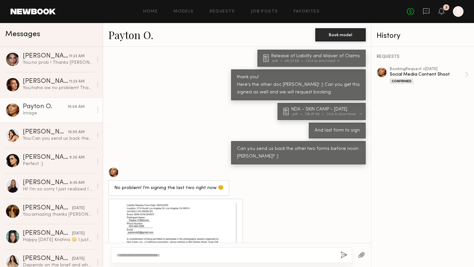
click at [307, 111] on div "NDA - SKIN CAMP - [DATE]" at bounding box center [326, 109] width 70 height 5
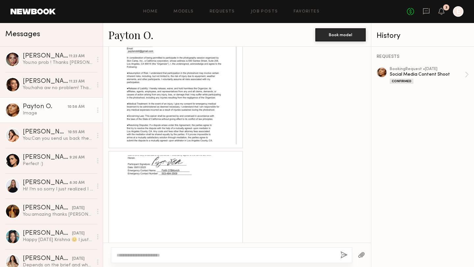
scroll to position [585, 0]
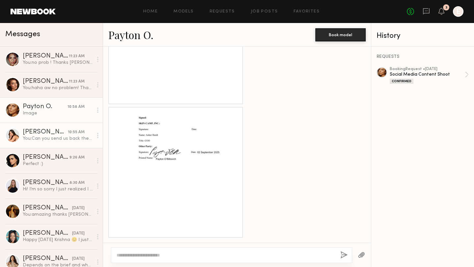
click at [45, 140] on div "You: Can you send us back the forms before noon Caina? :)" at bounding box center [58, 139] width 70 height 6
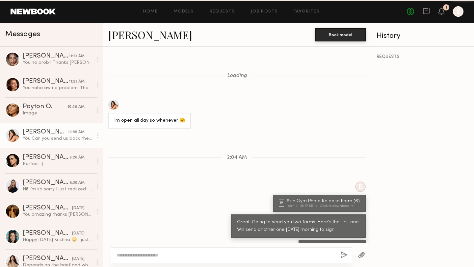
scroll to position [139, 0]
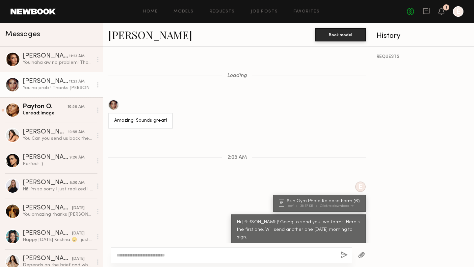
scroll to position [414, 0]
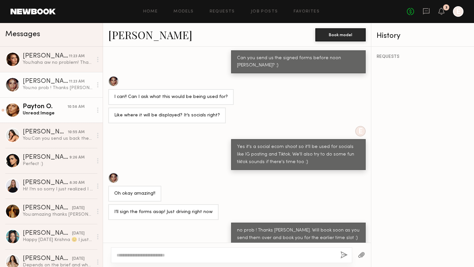
click at [33, 115] on div "Unread: Image" at bounding box center [58, 113] width 70 height 6
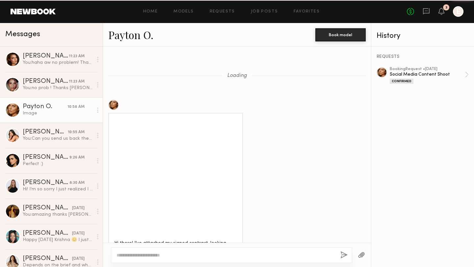
scroll to position [585, 0]
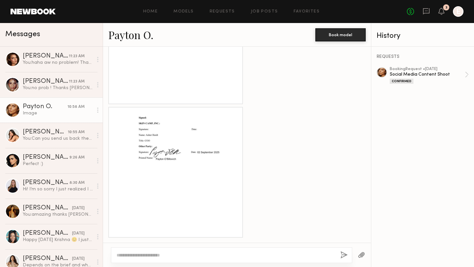
click at [188, 255] on textarea at bounding box center [226, 255] width 219 height 7
type textarea "**********"
click at [407, 74] on div "Social Media Content Shoot" at bounding box center [427, 74] width 75 height 6
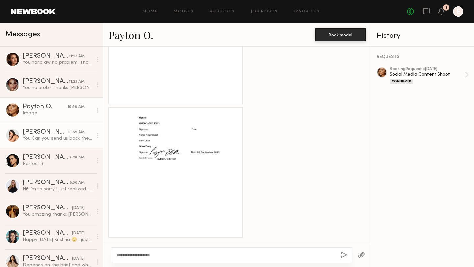
click at [45, 140] on div "You: Can you send us back the forms before noon Caina? :)" at bounding box center [58, 139] width 70 height 6
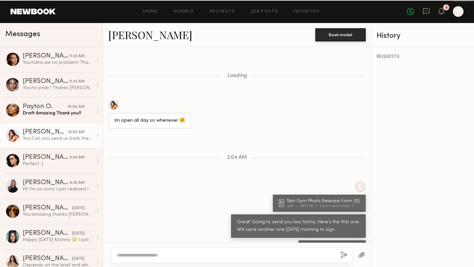
scroll to position [139, 0]
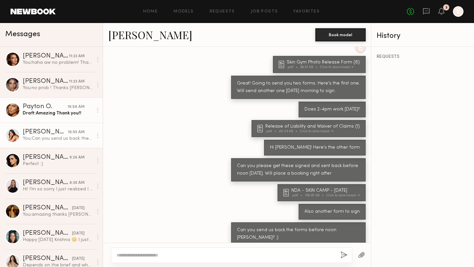
click at [55, 116] on div "Draft: Amazing Thank you!!" at bounding box center [58, 113] width 70 height 6
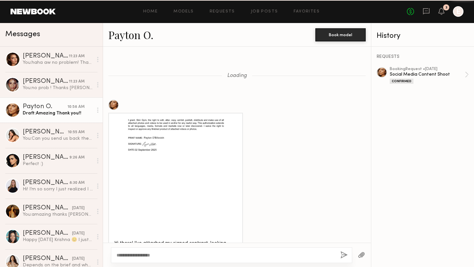
scroll to position [585, 0]
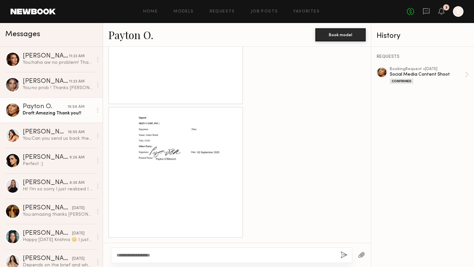
click at [208, 257] on textarea "**********" at bounding box center [226, 255] width 219 height 7
type textarea "**********"
click at [345, 255] on button "button" at bounding box center [344, 256] width 7 height 8
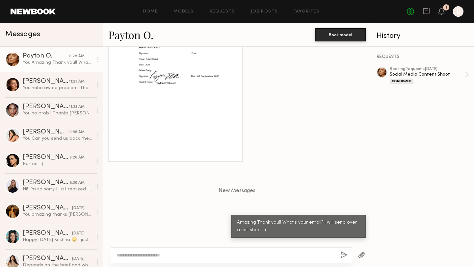
scroll to position [702, 0]
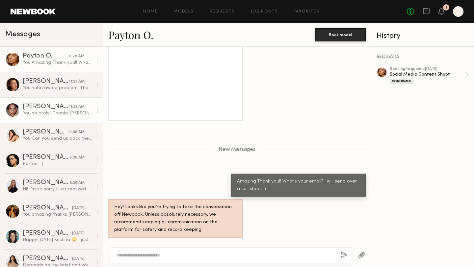
click at [43, 109] on div "[PERSON_NAME]" at bounding box center [46, 107] width 46 height 7
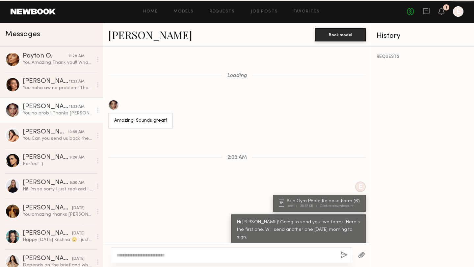
scroll to position [364, 0]
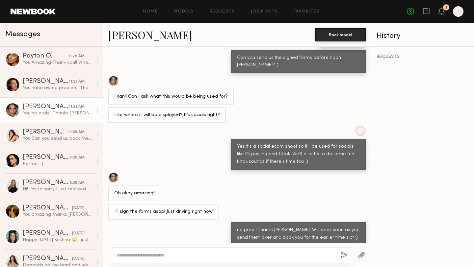
click at [147, 257] on textarea at bounding box center [226, 255] width 219 height 7
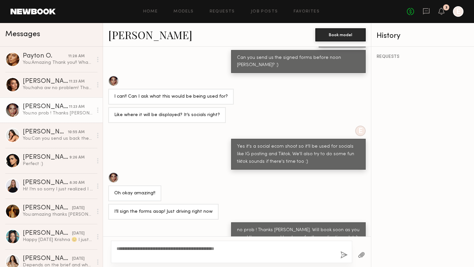
type textarea "**********"
click at [344, 253] on button "button" at bounding box center [344, 256] width 7 height 8
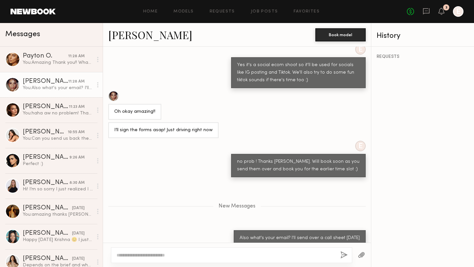
scroll to position [487, 0]
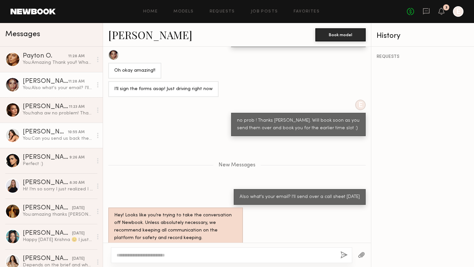
click at [58, 137] on div "You: Can you send us back the forms before noon Caina? :)" at bounding box center [58, 139] width 70 height 6
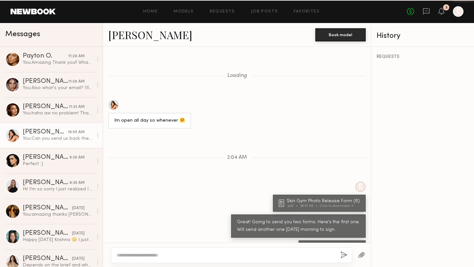
scroll to position [139, 0]
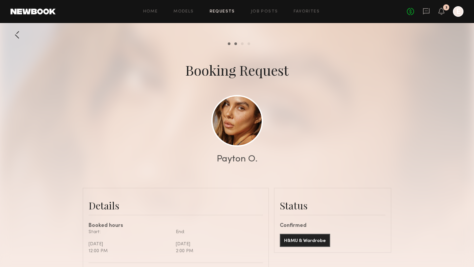
scroll to position [1688, 0]
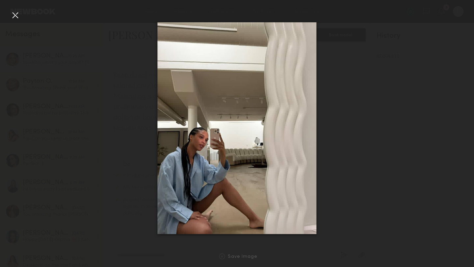
scroll to position [2486, 0]
click at [8, 20] on div at bounding box center [237, 129] width 474 height 236
click at [14, 18] on div at bounding box center [15, 15] width 11 height 11
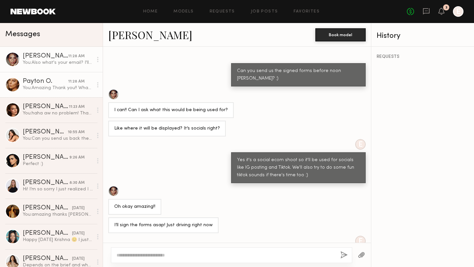
click at [51, 82] on div "Payton O." at bounding box center [45, 81] width 45 height 7
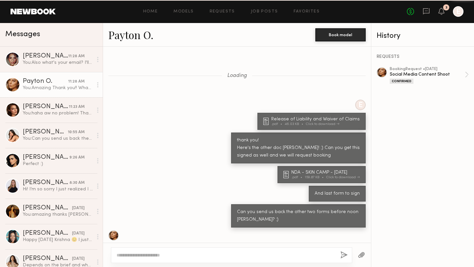
scroll to position [490, 0]
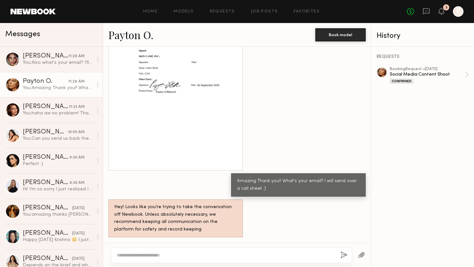
click at [134, 36] on link "Payton O." at bounding box center [130, 35] width 45 height 14
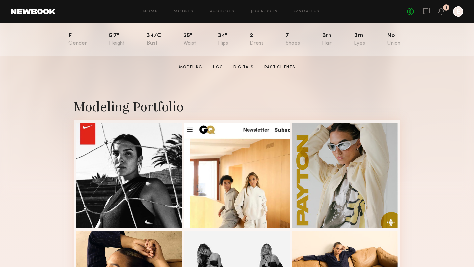
scroll to position [77, 0]
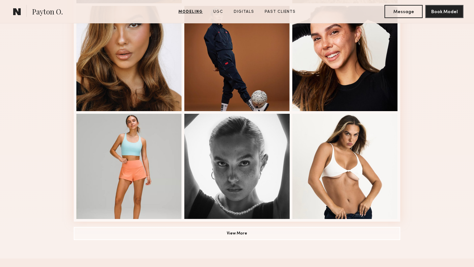
scroll to position [425, 0]
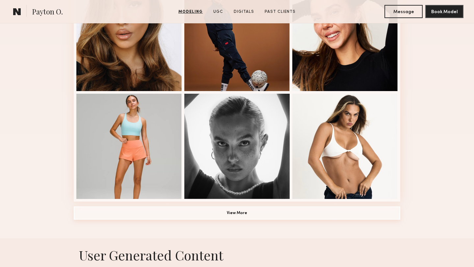
click at [269, 214] on button "View More" at bounding box center [237, 213] width 327 height 13
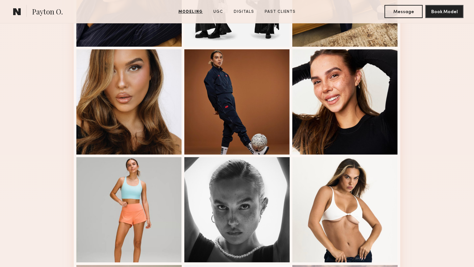
scroll to position [380, 0]
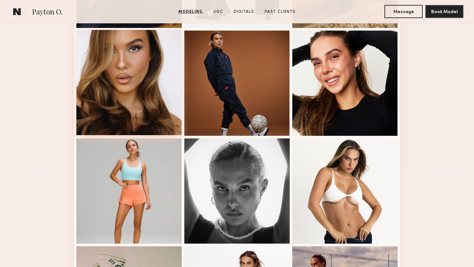
click at [158, 97] on div at bounding box center [128, 82] width 105 height 105
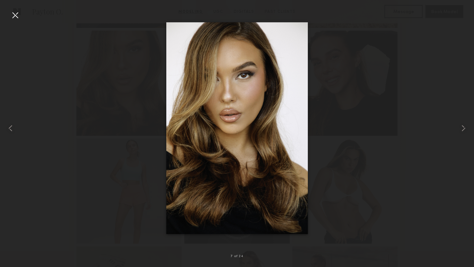
click at [20, 11] on div at bounding box center [15, 15] width 11 height 11
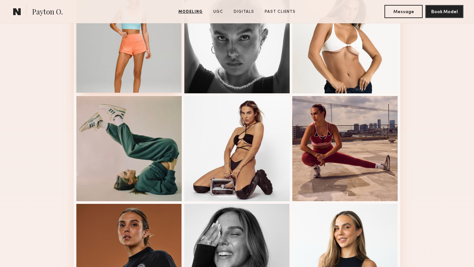
scroll to position [684, 0]
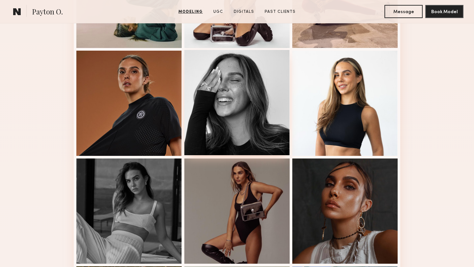
click at [238, 111] on div at bounding box center [236, 102] width 105 height 105
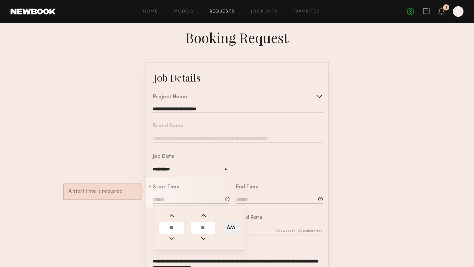
click at [352, 39] on div "Booking Request" at bounding box center [237, 37] width 474 height 18
